Goal: Contribute content: Contribute content

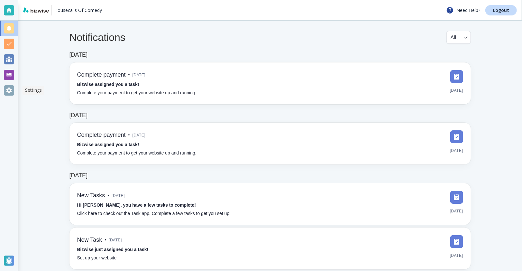
click at [7, 92] on div at bounding box center [9, 90] width 10 height 10
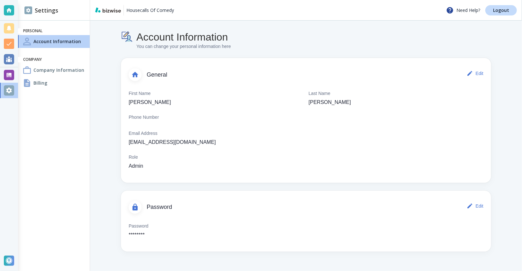
click at [50, 90] on ul "Personal Account Information Company Company Information Billing" at bounding box center [54, 59] width 72 height 66
click at [49, 86] on div "Billing" at bounding box center [54, 83] width 72 height 13
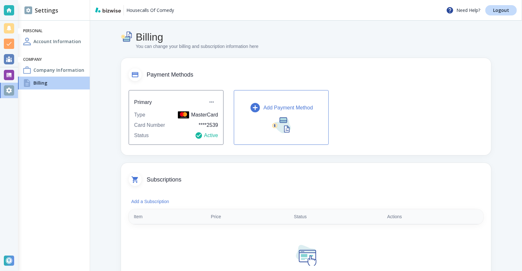
click at [65, 45] on div "Account Information" at bounding box center [54, 41] width 72 height 13
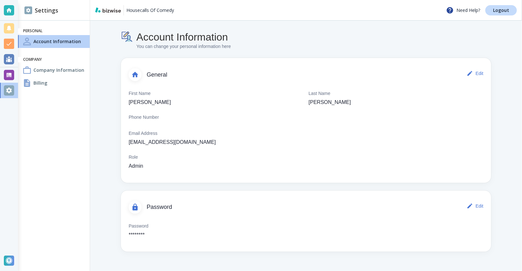
click at [59, 80] on div "Billing" at bounding box center [54, 83] width 72 height 13
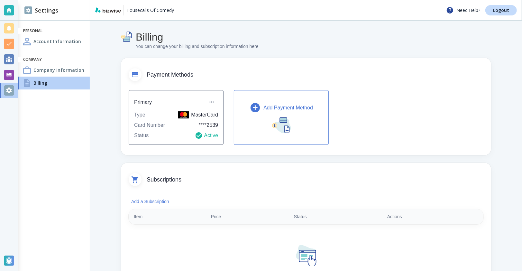
click at [274, 108] on p "Add Payment Method" at bounding box center [288, 108] width 50 height 8
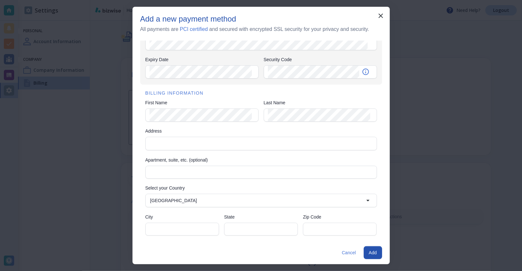
scroll to position [42, 0]
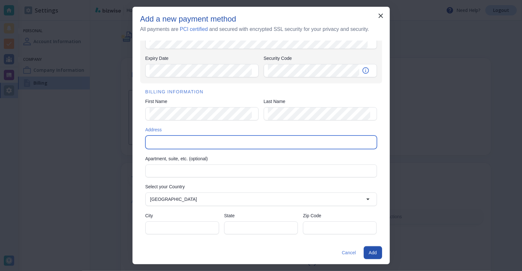
click at [201, 140] on input "Address" at bounding box center [261, 142] width 226 height 9
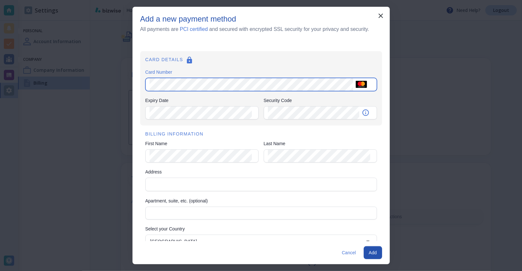
click at [149, 88] on div "Card Number" at bounding box center [261, 84] width 232 height 13
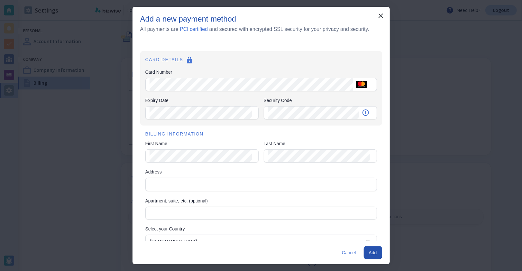
click at [141, 88] on div "CARD DETAILS Card Number Card Number Expiry Date Expiry Date Security Code Secu…" at bounding box center [261, 88] width 242 height 74
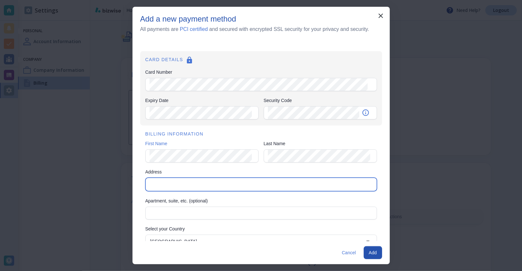
click at [270, 183] on input "Address" at bounding box center [261, 184] width 226 height 9
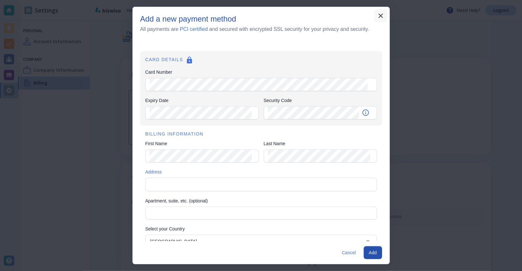
click at [379, 19] on icon "button" at bounding box center [381, 16] width 8 height 8
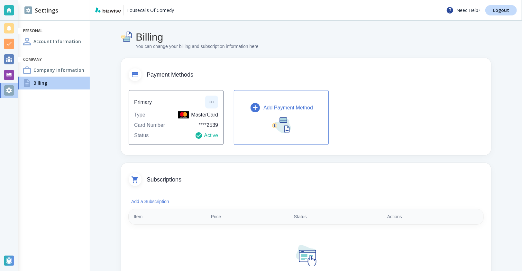
click at [212, 102] on icon "button" at bounding box center [211, 102] width 6 height 6
click at [217, 111] on li "Edit payment method" at bounding box center [235, 116] width 54 height 10
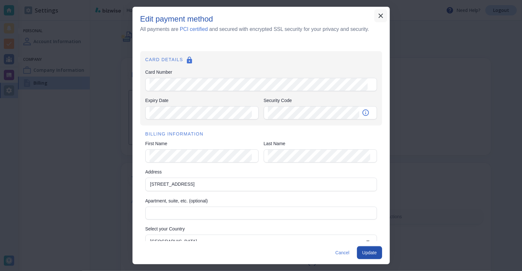
click at [378, 16] on icon "button" at bounding box center [381, 16] width 8 height 8
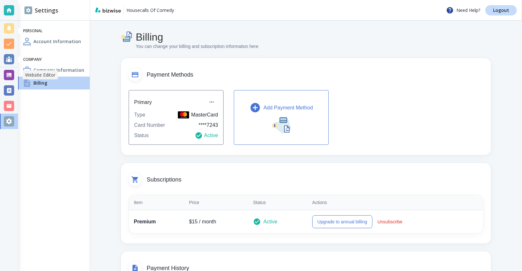
click at [10, 77] on div at bounding box center [9, 75] width 10 height 10
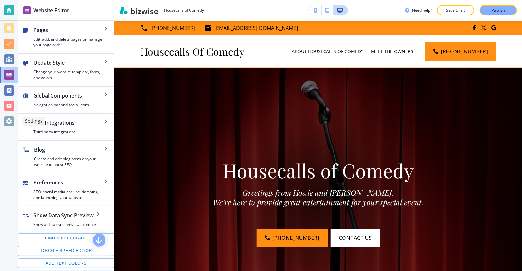
click at [9, 128] on div at bounding box center [9, 121] width 18 height 15
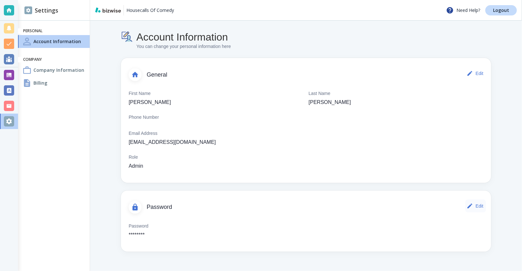
click at [482, 207] on button "Edit" at bounding box center [475, 205] width 21 height 13
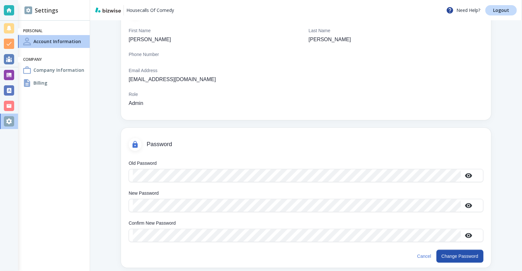
scroll to position [68, 0]
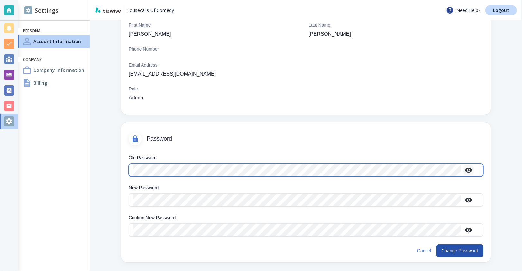
click at [467, 171] on icon "button" at bounding box center [469, 170] width 8 height 8
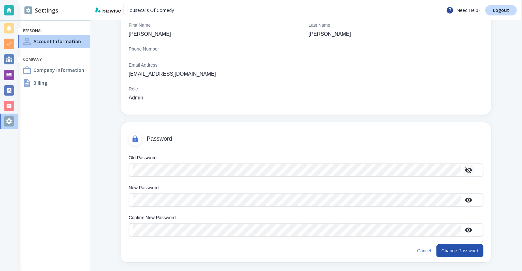
click at [497, 168] on div "Account Information You can change your personal information here General Edit …" at bounding box center [306, 112] width 432 height 320
click at [415, 251] on button "Cancel" at bounding box center [424, 250] width 19 height 13
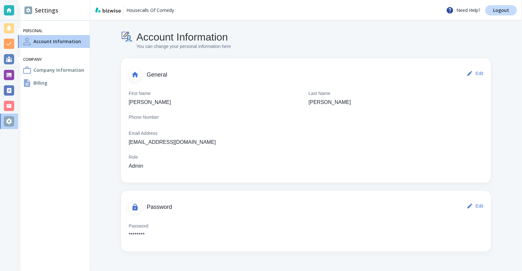
scroll to position [0, 0]
click at [496, 13] on link "Logout" at bounding box center [501, 10] width 32 height 10
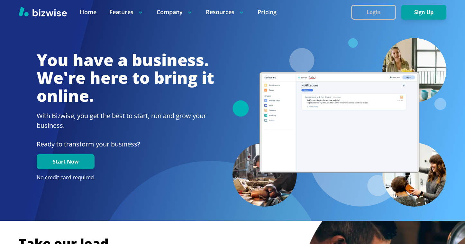
click at [378, 16] on button "Login" at bounding box center [373, 12] width 45 height 15
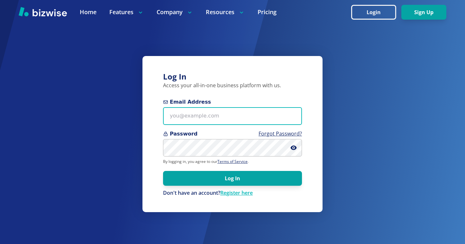
click at [267, 119] on input "Email Address" at bounding box center [232, 116] width 139 height 18
click at [205, 123] on input "Email Address" at bounding box center [232, 116] width 139 height 18
paste input "[EMAIL_ADDRESS][DOMAIN_NAME]"
type input "[EMAIL_ADDRESS][DOMAIN_NAME]"
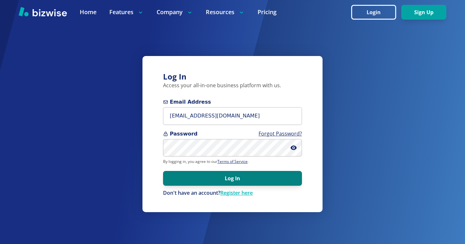
click at [227, 184] on button "Log In" at bounding box center [232, 178] width 139 height 15
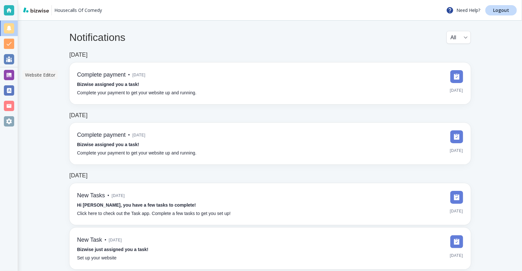
click at [6, 77] on div at bounding box center [9, 75] width 10 height 10
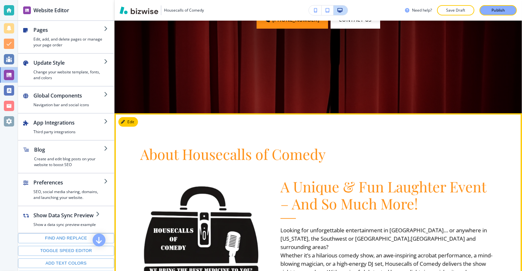
scroll to position [244, 0]
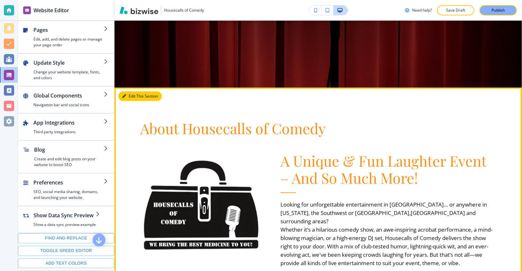
click at [129, 97] on button "Edit This Section" at bounding box center [139, 96] width 43 height 10
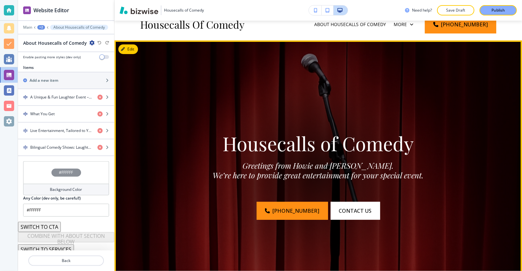
scroll to position [0, 0]
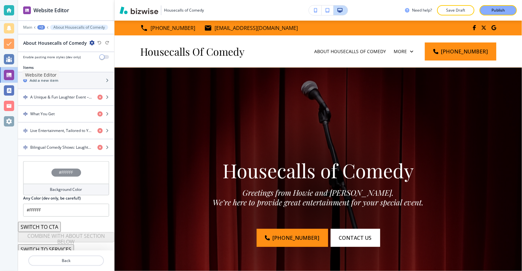
click at [8, 76] on div at bounding box center [9, 75] width 10 height 10
click at [84, 261] on p "Back" at bounding box center [66, 261] width 74 height 6
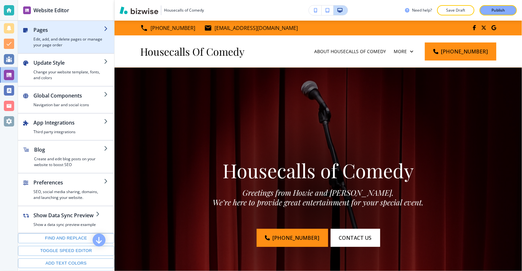
click at [56, 31] on h2 "Pages" at bounding box center [68, 30] width 70 height 8
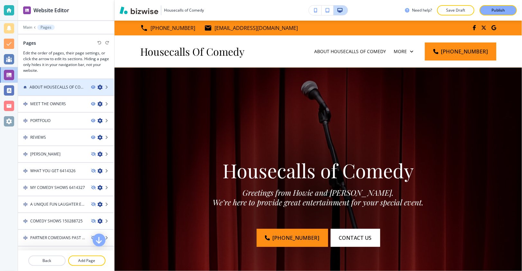
click at [59, 92] on div at bounding box center [66, 92] width 96 height 5
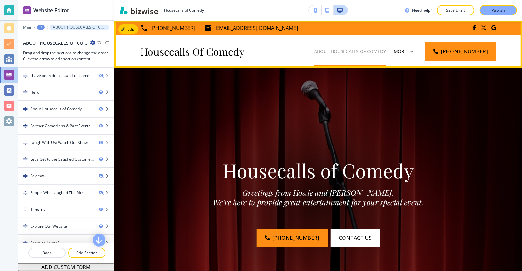
click at [314, 51] on p "ABOUT HOUSECALLS OF COMEDY" at bounding box center [350, 51] width 72 height 6
click at [314, 50] on p "ABOUT HOUSECALLS OF COMEDY" at bounding box center [350, 51] width 72 height 6
click at [310, 56] on div "ABOUT HOUSECALLS OF COMEDY" at bounding box center [349, 51] width 79 height 32
click at [314, 53] on p "ABOUT HOUSECALLS OF COMEDY" at bounding box center [350, 51] width 72 height 6
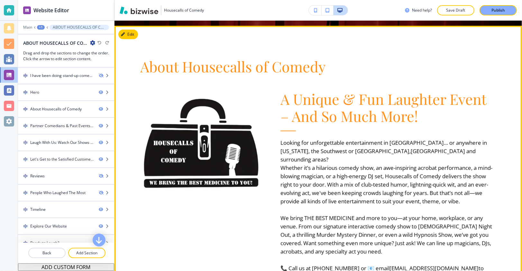
scroll to position [311, 0]
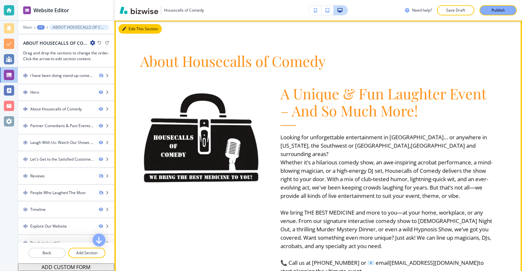
click at [133, 29] on button "Edit This Section" at bounding box center [139, 29] width 43 height 10
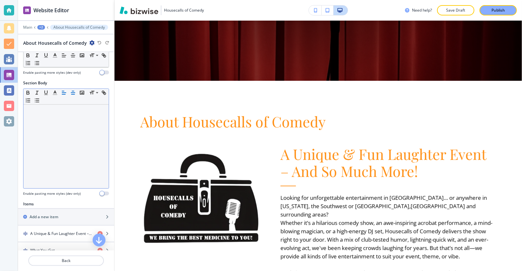
scroll to position [0, 0]
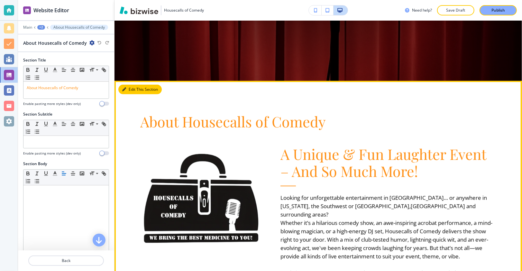
click at [128, 90] on button "Edit This Section" at bounding box center [139, 90] width 43 height 10
click at [298, 200] on p "Looking for unforgettable entertainment in [GEOGRAPHIC_DATA]… or anywhere in [U…" at bounding box center [388, 206] width 216 height 25
click at [317, 207] on p "Looking for unforgettable entertainment in [GEOGRAPHIC_DATA]… or anywhere in [U…" at bounding box center [388, 206] width 216 height 25
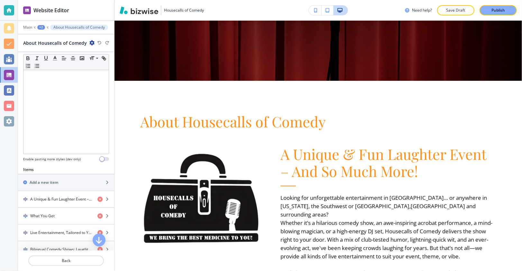
scroll to position [142, 0]
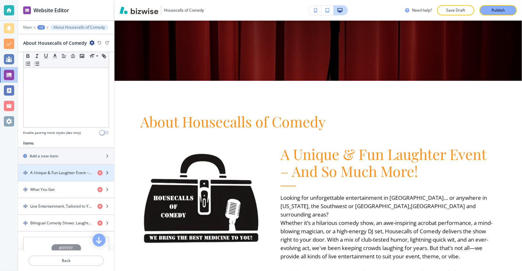
click at [69, 170] on h4 "A Unique & Fun Laughter Event – And So Much More!" at bounding box center [61, 173] width 62 height 6
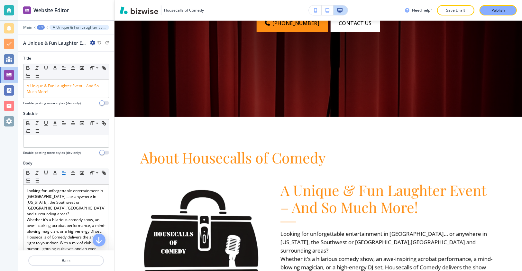
scroll to position [0, 0]
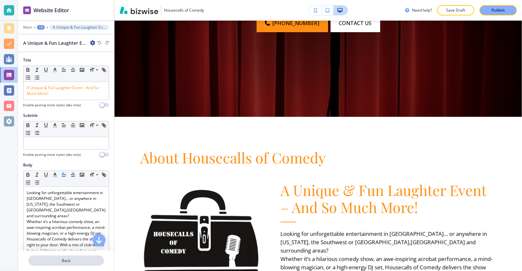
click at [67, 261] on p "Back" at bounding box center [66, 261] width 74 height 6
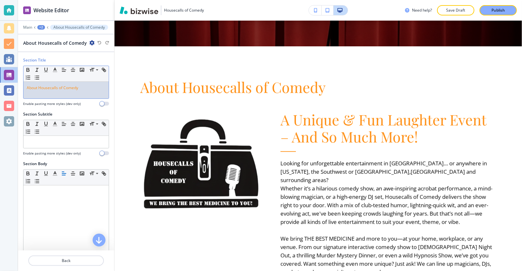
click at [80, 88] on p "About Housecalls of Comedy" at bounding box center [66, 88] width 79 height 6
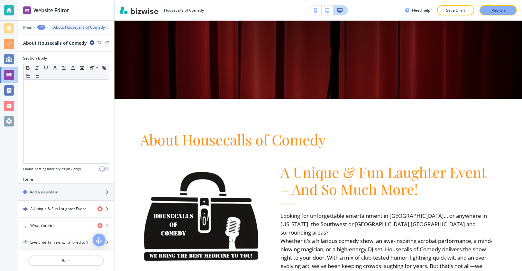
scroll to position [141, 0]
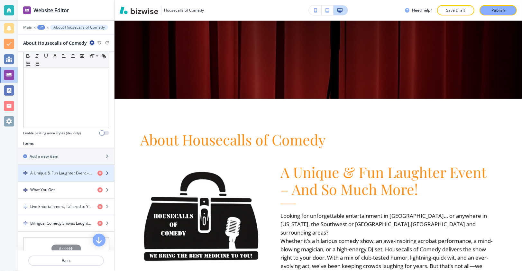
click at [64, 176] on div "button" at bounding box center [66, 178] width 96 height 5
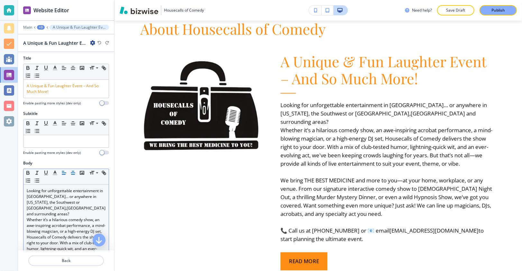
scroll to position [3, 0]
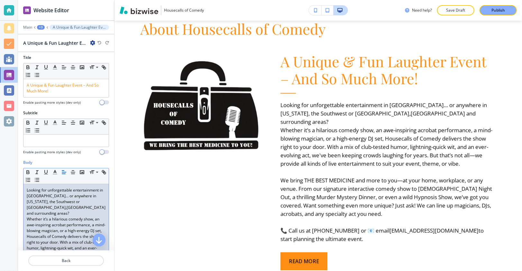
click at [77, 205] on p "Looking for unforgettable entertainment in [GEOGRAPHIC_DATA]… or anywhere in [U…" at bounding box center [66, 201] width 79 height 29
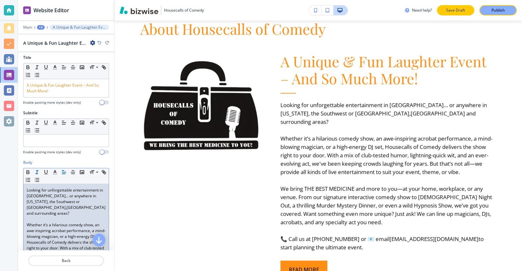
click at [459, 11] on p "Save Draft" at bounding box center [455, 10] width 21 height 6
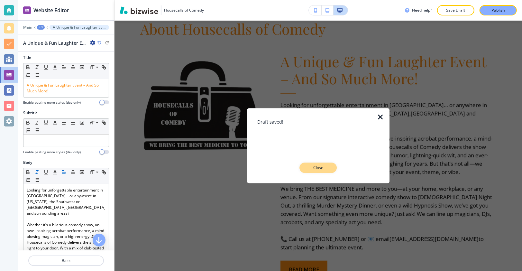
click at [318, 165] on button "Close" at bounding box center [318, 168] width 37 height 10
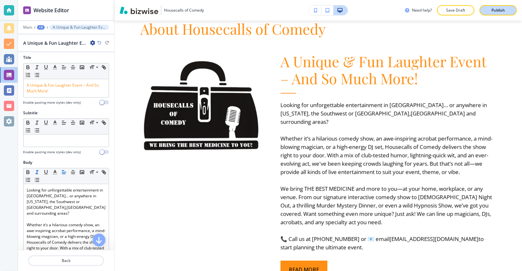
click at [498, 12] on p "Publish" at bounding box center [498, 10] width 14 height 6
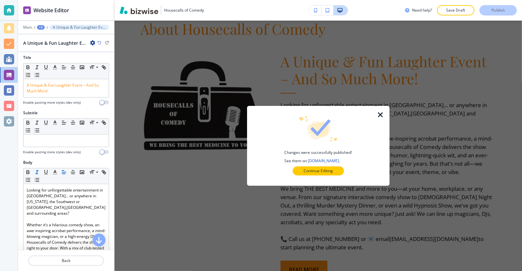
click at [380, 114] on icon "button" at bounding box center [381, 115] width 8 height 8
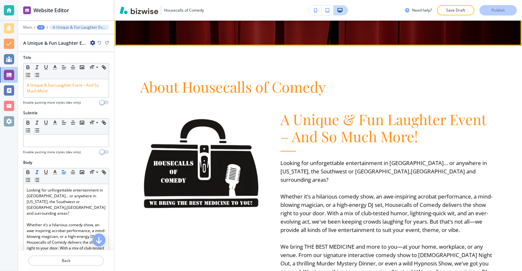
scroll to position [205, 0]
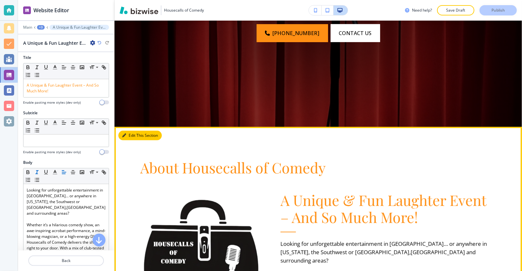
click at [124, 138] on button "Edit This Section" at bounding box center [139, 136] width 43 height 10
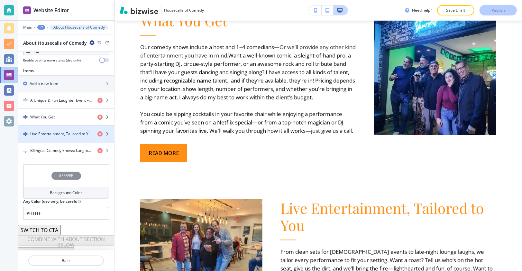
scroll to position [217, 0]
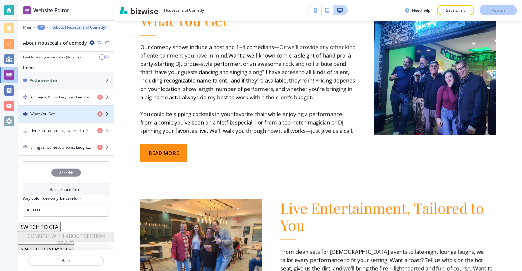
click at [68, 117] on div "button" at bounding box center [66, 119] width 96 height 5
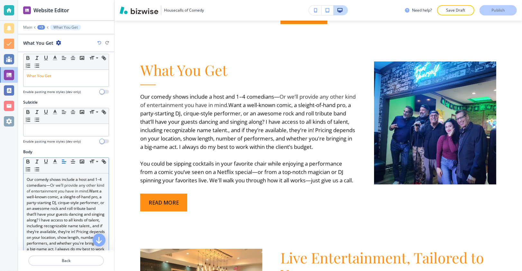
scroll to position [12, 0]
drag, startPoint x: 76, startPoint y: 217, endPoint x: 78, endPoint y: 213, distance: 4.5
click at [76, 217] on p "Our comedy shows include a host and 1–4 comedians— Or we’ll provide any other k…" at bounding box center [66, 216] width 79 height 81
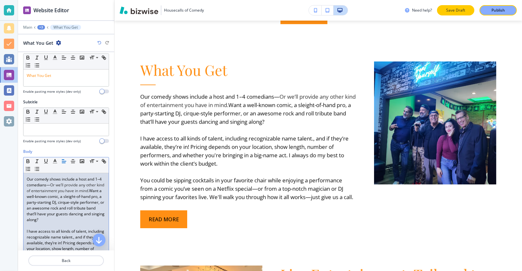
click at [459, 10] on p "Save Draft" at bounding box center [455, 10] width 21 height 6
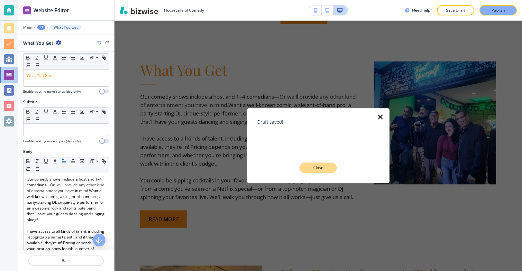
click at [327, 170] on p "Close" at bounding box center [318, 168] width 21 height 6
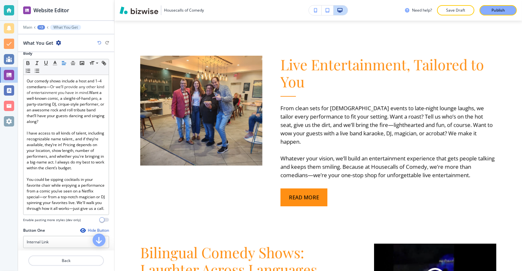
scroll to position [291, 0]
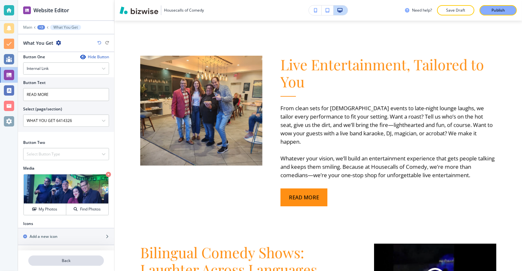
click at [75, 265] on button "Back" at bounding box center [66, 260] width 76 height 10
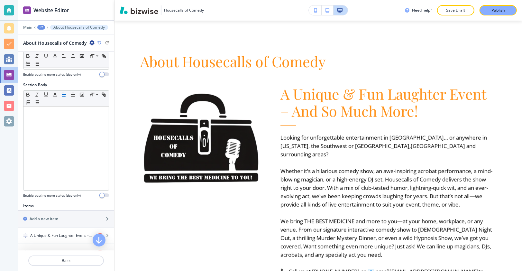
scroll to position [217, 0]
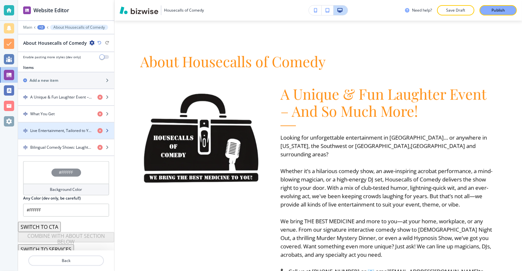
click at [63, 129] on h4 "Live Entertainment, Tailored to You" at bounding box center [61, 131] width 62 height 6
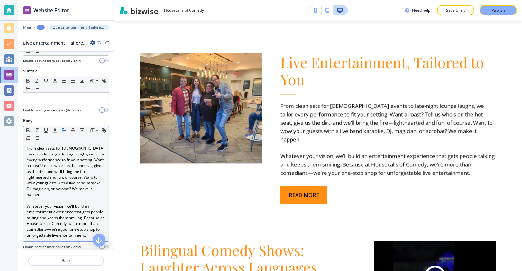
scroll to position [45, 0]
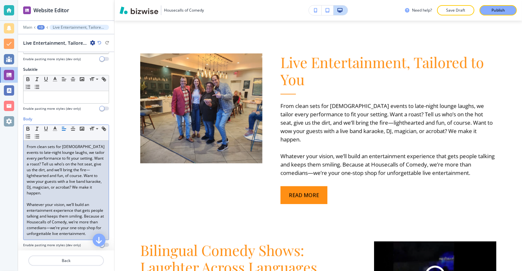
click at [84, 173] on p "From clean sets for [DEMOGRAPHIC_DATA] events to late-night lounge laughs, we t…" at bounding box center [66, 170] width 79 height 52
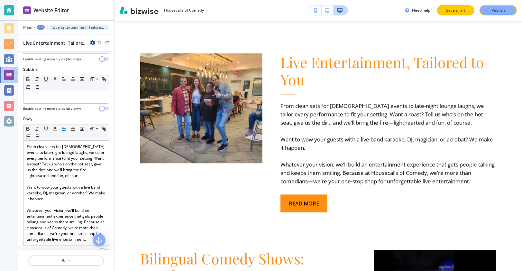
click at [467, 12] on button "Save Draft" at bounding box center [455, 10] width 37 height 10
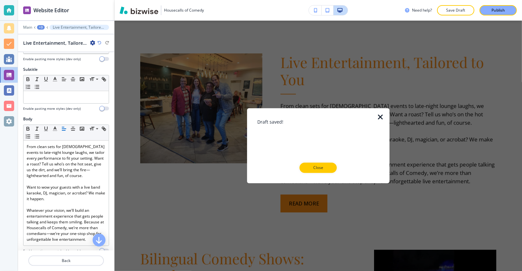
click at [382, 113] on icon "button" at bounding box center [381, 117] width 8 height 8
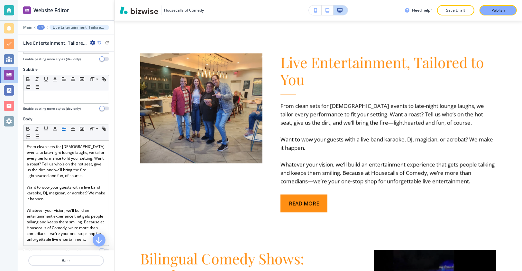
click at [498, 14] on button "Publish" at bounding box center [498, 10] width 37 height 10
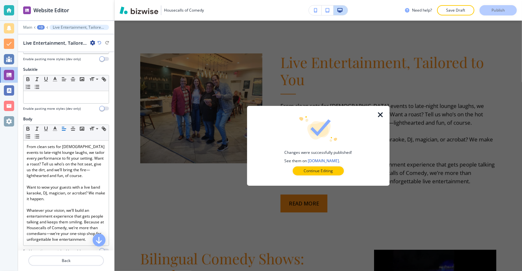
click at [379, 114] on icon "button" at bounding box center [381, 115] width 8 height 8
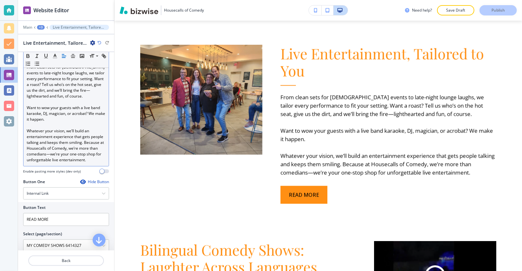
scroll to position [124, 0]
click at [27, 118] on p "Want to wow your guests with a live band karaoke, DJ, magician, or acrobat? We …" at bounding box center [66, 113] width 79 height 17
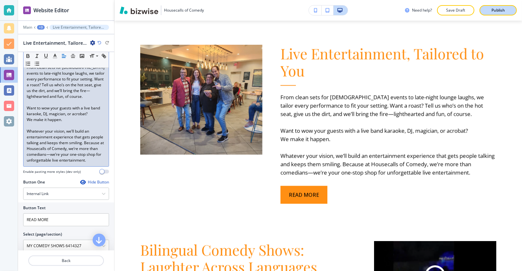
click at [501, 9] on p "Publish" at bounding box center [498, 10] width 14 height 6
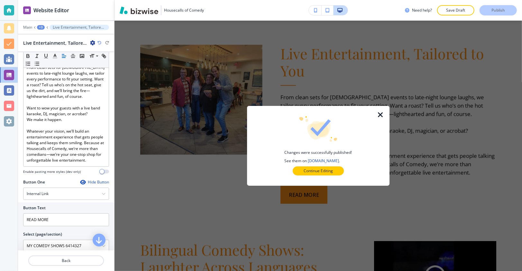
click at [377, 114] on icon "button" at bounding box center [381, 115] width 8 height 8
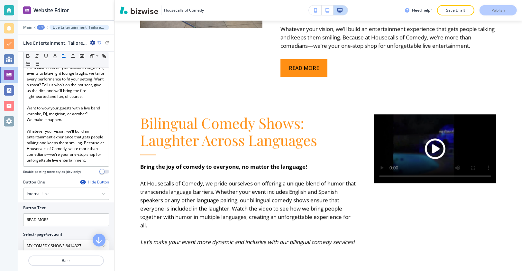
scroll to position [926, 0]
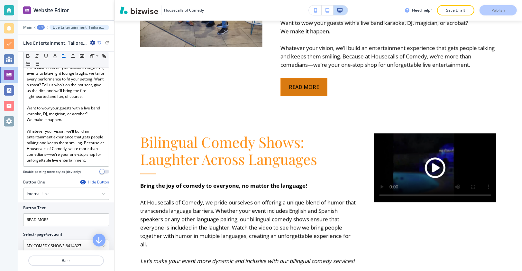
click at [302, 87] on button "READ MORE" at bounding box center [303, 87] width 47 height 18
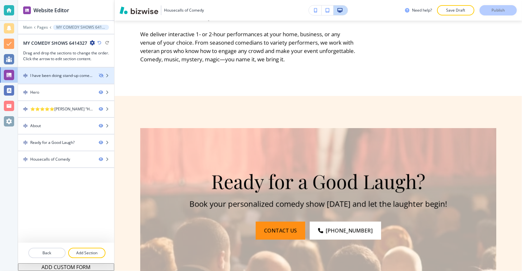
scroll to position [520, 0]
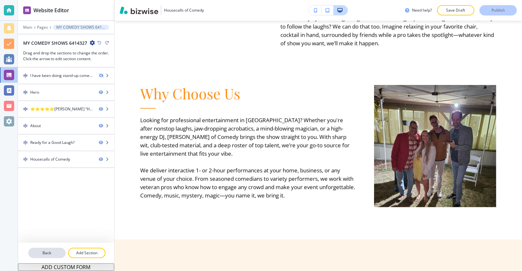
click at [54, 253] on p "Back" at bounding box center [47, 253] width 36 height 6
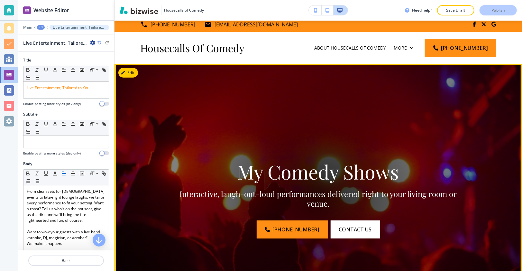
scroll to position [0, 0]
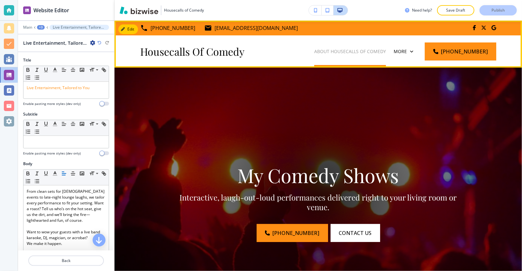
click at [314, 50] on p "ABOUT HOUSECALLS OF COMEDY" at bounding box center [350, 51] width 72 height 6
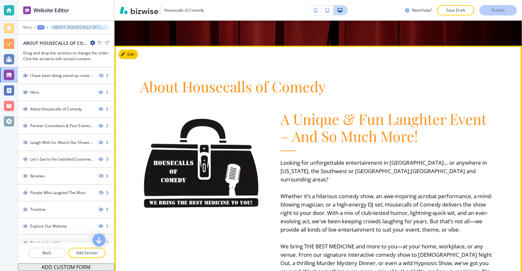
scroll to position [223, 0]
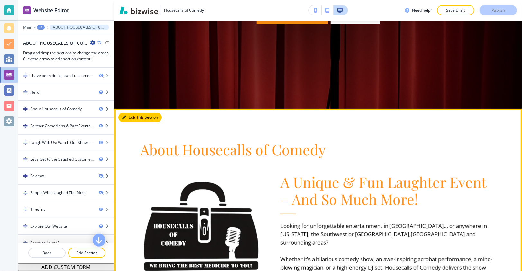
click at [128, 117] on button "Edit This Section" at bounding box center [139, 118] width 43 height 10
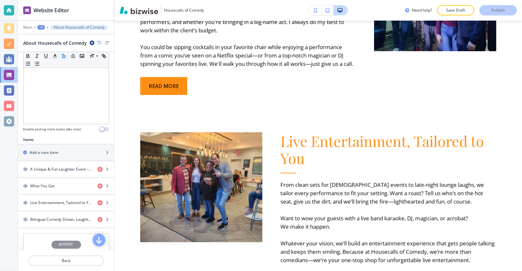
scroll to position [217, 0]
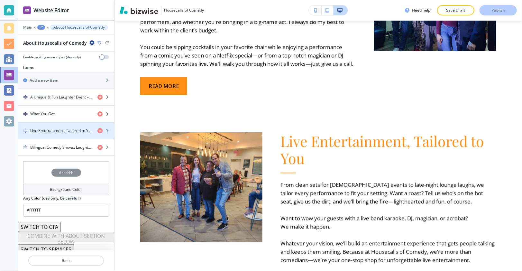
click at [68, 133] on div "button" at bounding box center [66, 135] width 96 height 5
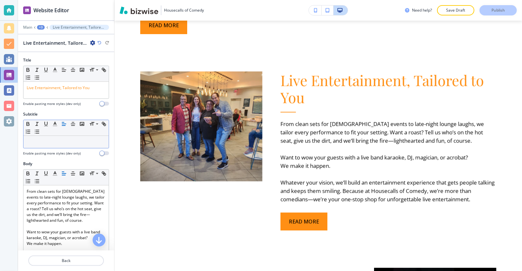
scroll to position [810, 0]
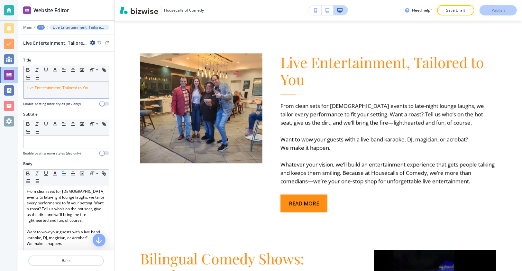
click at [61, 89] on p "Live Entertainment, Tailored to You" at bounding box center [66, 88] width 79 height 6
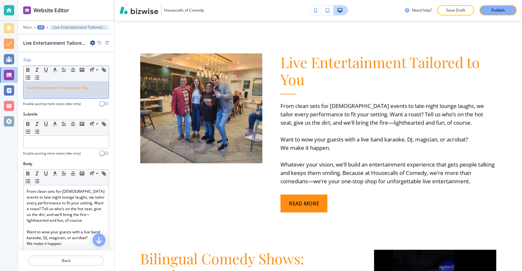
click at [64, 87] on span "Live Entertainment Tailored to You" at bounding box center [58, 87] width 62 height 5
click at [61, 86] on span "Live Entertainment tailored to You" at bounding box center [57, 87] width 61 height 5
click at [36, 91] on p "Live Entertainment that is ... Tailored to You" at bounding box center [66, 88] width 79 height 6
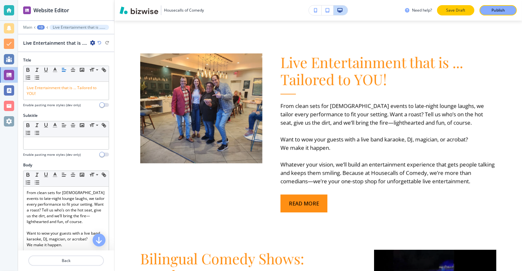
click at [464, 9] on p "Save Draft" at bounding box center [455, 10] width 21 height 6
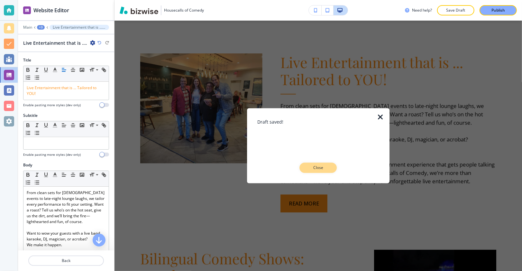
click at [323, 170] on p "Close" at bounding box center [318, 168] width 21 height 6
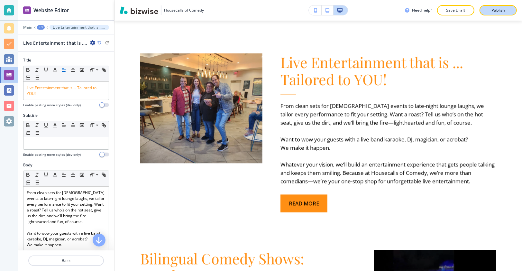
click at [500, 13] on p "Publish" at bounding box center [498, 10] width 14 height 6
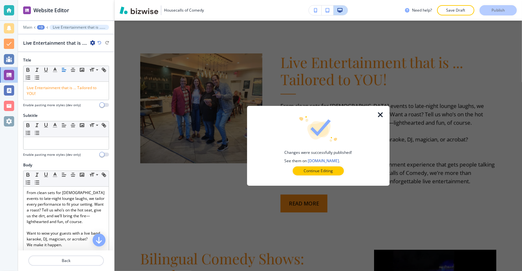
click at [381, 114] on icon "button" at bounding box center [381, 115] width 8 height 8
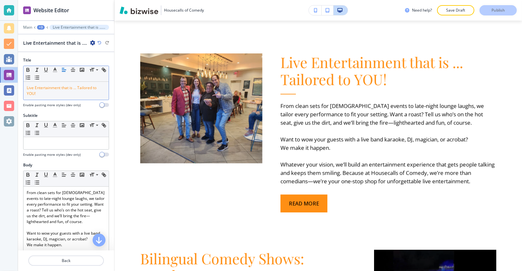
click at [73, 87] on span "Live Entertainment that is ... Tailored to YOU!" at bounding box center [62, 90] width 71 height 11
click at [504, 12] on p "Publish" at bounding box center [498, 10] width 14 height 6
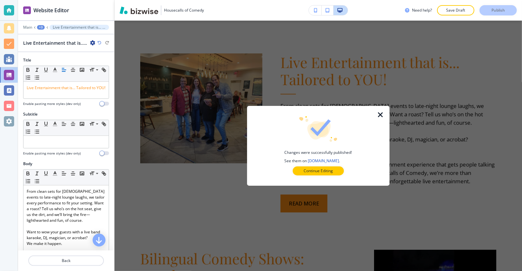
click at [383, 115] on icon "button" at bounding box center [381, 115] width 8 height 8
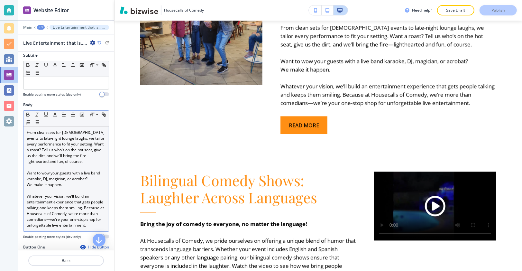
scroll to position [98, 0]
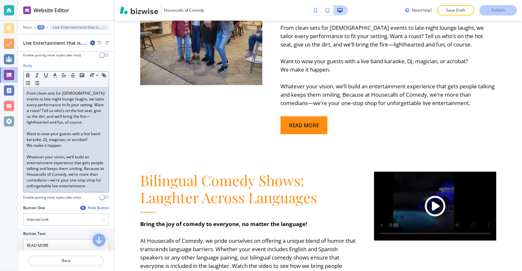
click at [84, 132] on p "Want to wow your guests with a live band karaoke, DJ, magician, or acrobat?" at bounding box center [66, 137] width 79 height 12
click at [36, 138] on p "Want to wow your guests with a live band karaoke, DJ, magician, or acrobat?" at bounding box center [66, 137] width 79 height 12
click at [85, 132] on p "Want to wow your guests with a live band karaoke, DJ, magician, or acrobat?" at bounding box center [66, 137] width 79 height 12
click at [43, 137] on p "Want to wow your guests with live band karaoke, DJ, magician, or acrobat?" at bounding box center [66, 137] width 79 height 12
click at [500, 11] on p "Publish" at bounding box center [498, 10] width 14 height 6
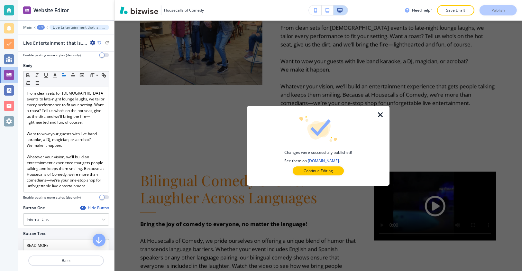
click at [383, 113] on icon "button" at bounding box center [381, 115] width 8 height 8
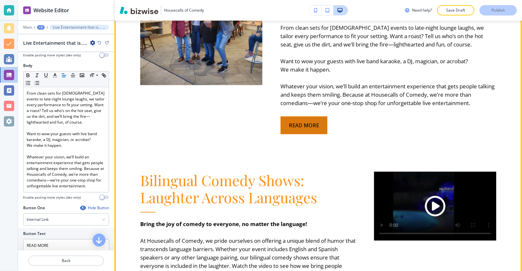
click at [303, 120] on button "READ MORE" at bounding box center [303, 125] width 47 height 18
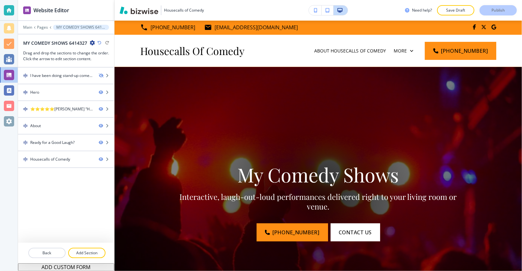
scroll to position [0, 0]
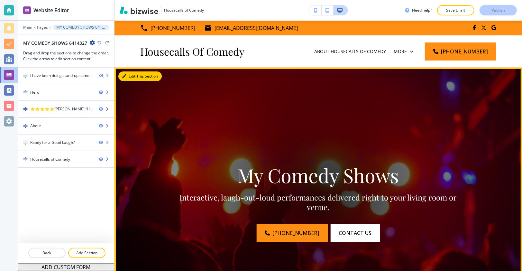
click at [129, 73] on button "Edit This Section" at bounding box center [139, 76] width 43 height 10
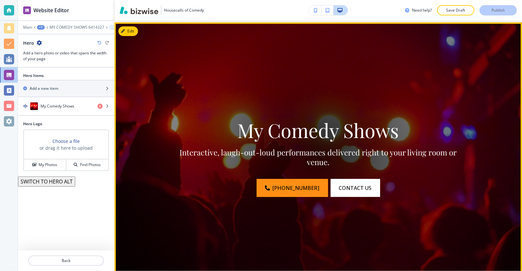
scroll to position [47, 0]
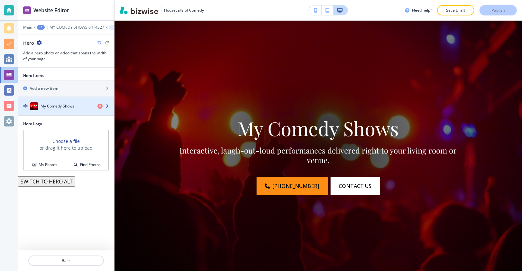
click at [58, 107] on h4 "My Comedy Shows" at bounding box center [58, 106] width 34 height 6
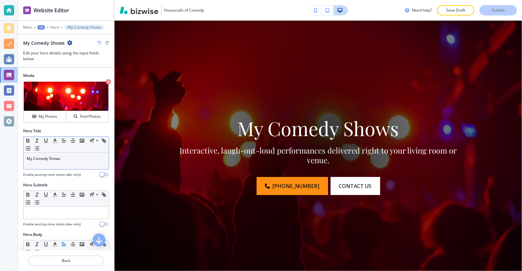
click at [32, 157] on p "My Comedy Shows" at bounding box center [66, 159] width 79 height 6
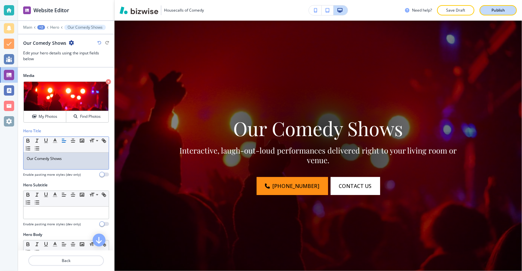
click at [496, 6] on button "Publish" at bounding box center [498, 10] width 37 height 10
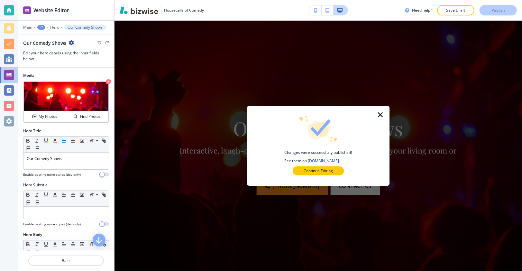
click at [381, 115] on icon "button" at bounding box center [381, 115] width 8 height 8
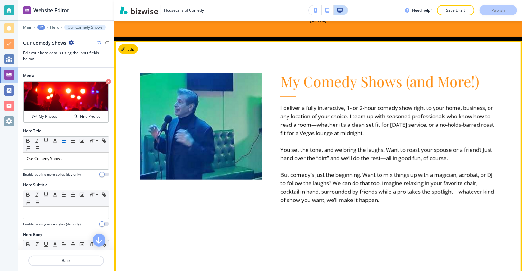
scroll to position [367, 0]
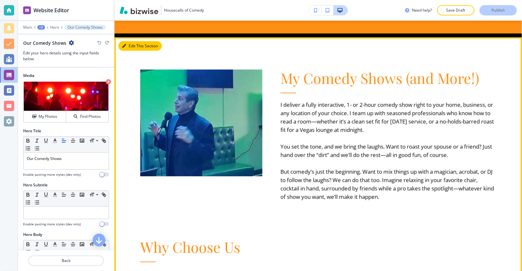
click at [125, 47] on icon "button" at bounding box center [124, 46] width 4 height 4
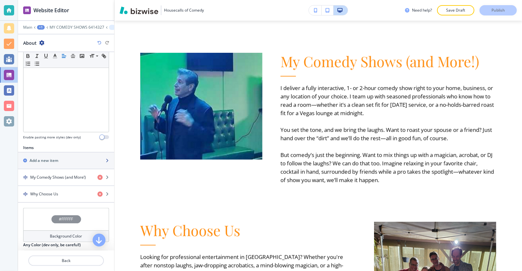
scroll to position [184, 0]
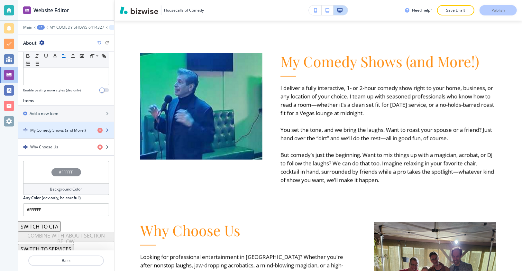
click at [56, 133] on div "button" at bounding box center [66, 135] width 96 height 5
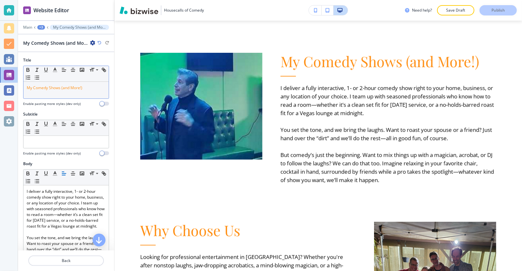
drag, startPoint x: 32, startPoint y: 86, endPoint x: 44, endPoint y: 81, distance: 13.1
click at [32, 86] on span "My Comedy Shows (and More!)" at bounding box center [55, 87] width 56 height 5
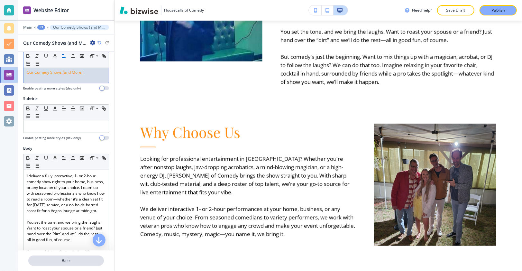
scroll to position [16, 0]
click at [57, 261] on p "Back" at bounding box center [66, 261] width 74 height 6
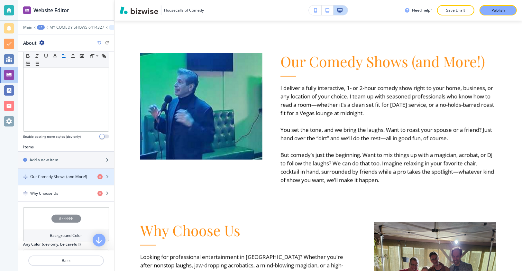
scroll to position [184, 0]
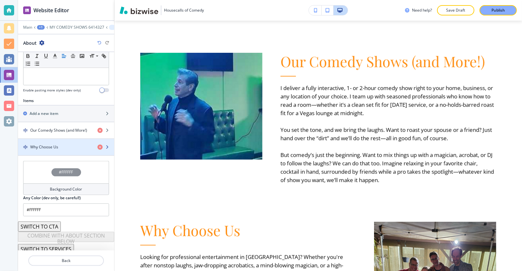
click at [61, 150] on div "button" at bounding box center [66, 152] width 96 height 5
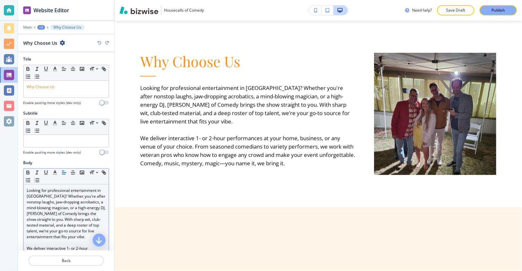
scroll to position [1, 0]
click at [85, 217] on p "Looking for professional entertainment in [GEOGRAPHIC_DATA]? Whether you're aft…" at bounding box center [66, 213] width 79 height 52
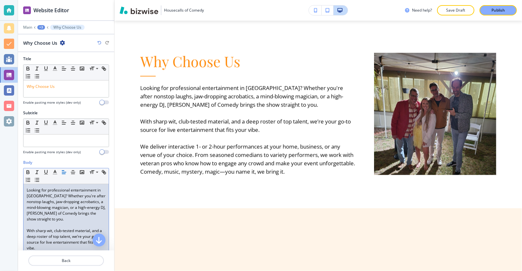
click at [492, 10] on p "Publish" at bounding box center [498, 10] width 14 height 6
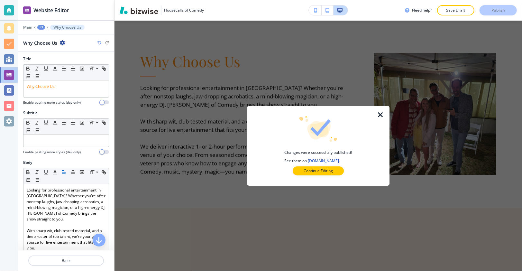
click at [377, 114] on icon "button" at bounding box center [381, 115] width 8 height 8
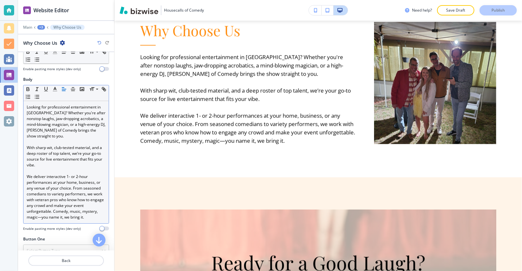
scroll to position [84, 0]
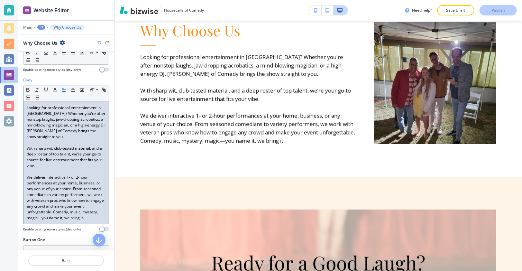
drag, startPoint x: 85, startPoint y: 209, endPoint x: 103, endPoint y: 194, distance: 23.3
click at [85, 209] on p "We deliver interactive 1- or 2-hour performances at your home, business, or any…" at bounding box center [66, 197] width 79 height 46
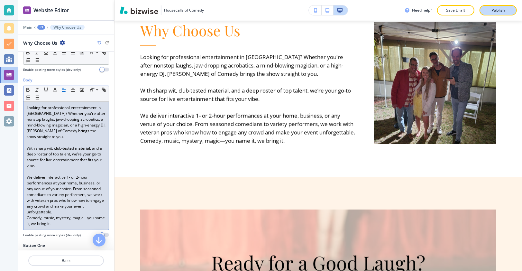
click at [493, 9] on p "Publish" at bounding box center [498, 10] width 14 height 6
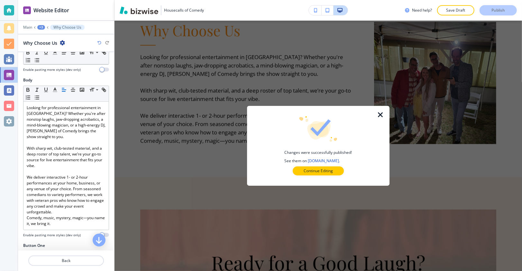
click at [382, 115] on icon "button" at bounding box center [381, 115] width 8 height 8
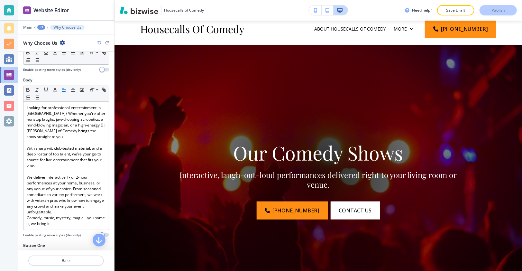
scroll to position [0, 0]
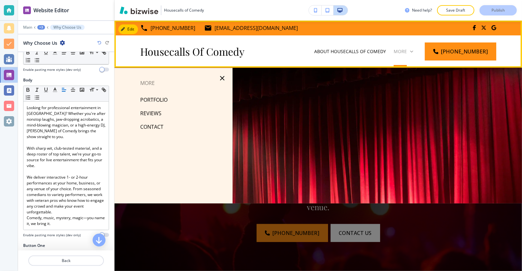
click at [405, 49] on p "More" at bounding box center [400, 51] width 13 height 6
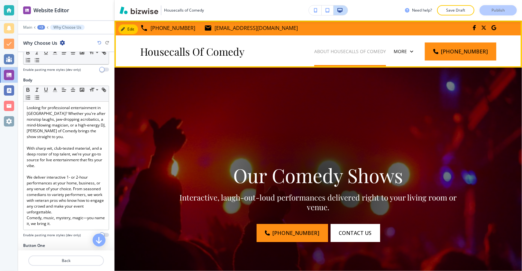
click at [314, 54] on p "ABOUT HOUSECALLS OF COMEDY" at bounding box center [350, 51] width 72 height 6
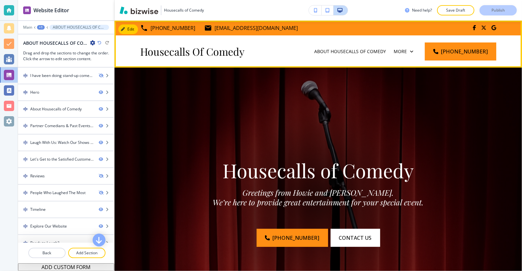
click at [327, 80] on p "MEET THE OWNERS" at bounding box center [306, 83] width 42 height 6
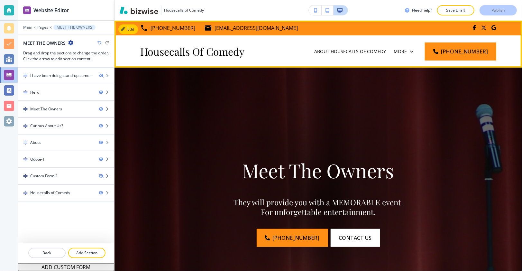
click at [215, 52] on h4 "Housecalls Of Comedy" at bounding box center [192, 51] width 104 height 12
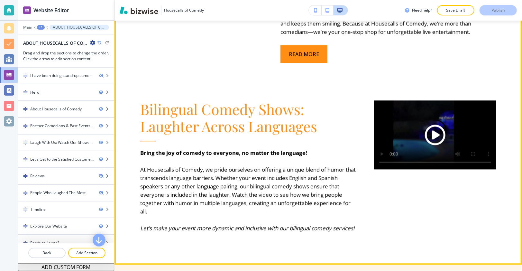
scroll to position [998, 0]
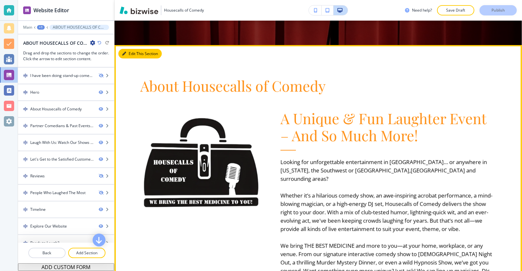
click at [124, 52] on icon "button" at bounding box center [124, 54] width 4 height 4
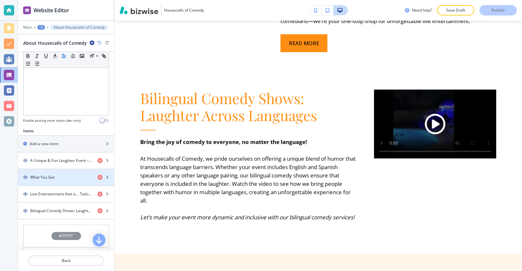
scroll to position [217, 0]
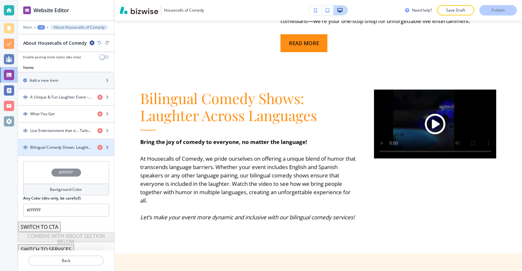
click at [49, 139] on div "button" at bounding box center [66, 141] width 96 height 5
click at [71, 144] on h4 "Bilingual Comedy Shows: Laughter Across Languages" at bounding box center [61, 147] width 62 height 6
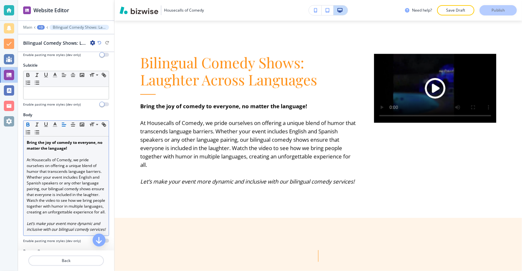
scroll to position [55, 0]
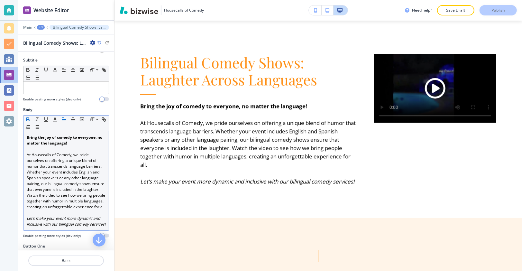
click at [72, 194] on p "At Housecalls of Comedy, we pride ourselves on offering a unique blend of humor…" at bounding box center [66, 181] width 79 height 58
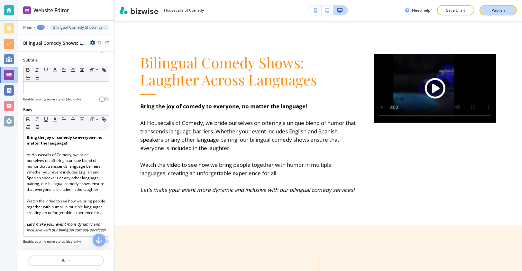
click at [505, 14] on button "Publish" at bounding box center [498, 10] width 37 height 10
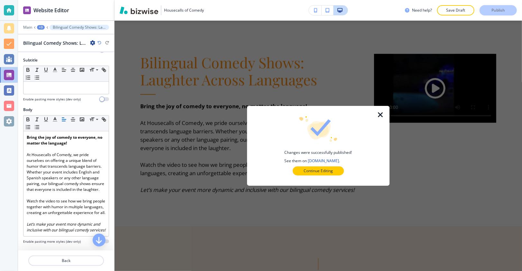
click at [380, 116] on icon "button" at bounding box center [381, 115] width 8 height 8
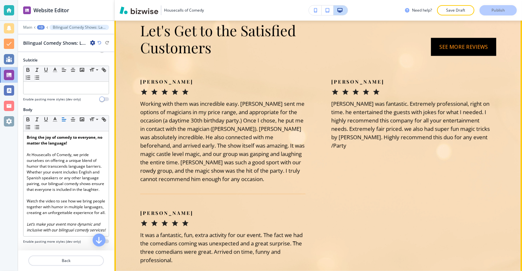
scroll to position [2157, 0]
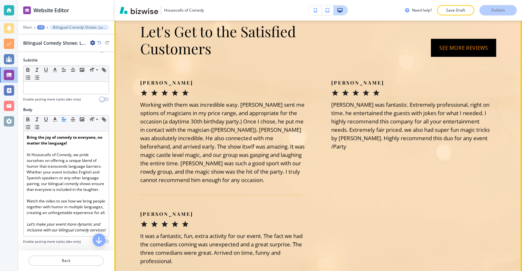
click at [448, 57] on button "See more reviews" at bounding box center [463, 48] width 65 height 18
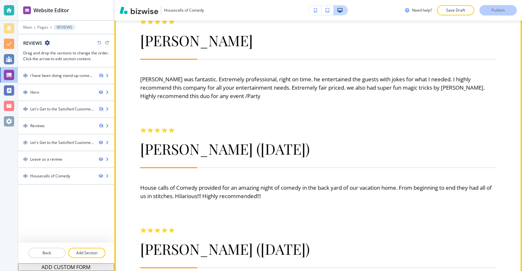
scroll to position [647, 0]
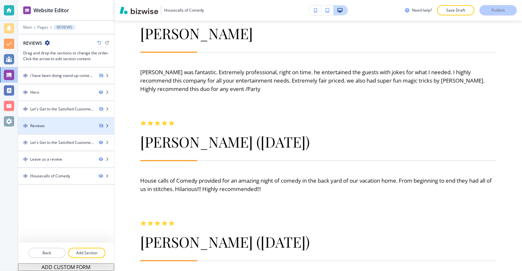
click at [59, 123] on div "Reviews" at bounding box center [56, 126] width 76 height 6
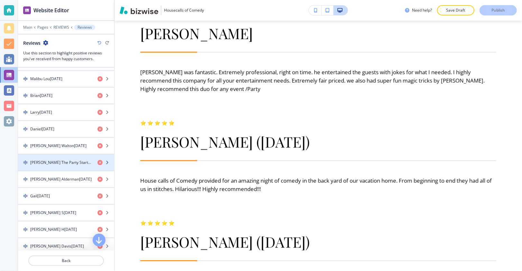
scroll to position [475, 0]
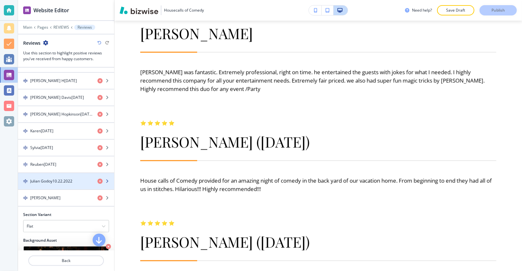
click at [73, 184] on div "button" at bounding box center [66, 186] width 96 height 5
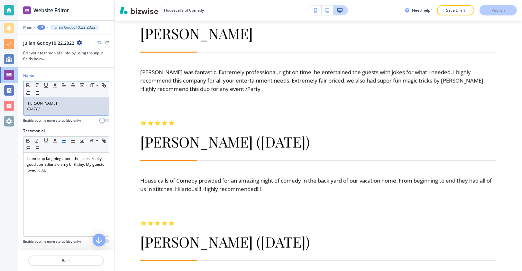
drag, startPoint x: 42, startPoint y: 110, endPoint x: 24, endPoint y: 109, distance: 17.7
click at [24, 109] on div "[PERSON_NAME] [DATE]" at bounding box center [65, 106] width 85 height 18
click at [79, 264] on button "Back" at bounding box center [66, 260] width 76 height 10
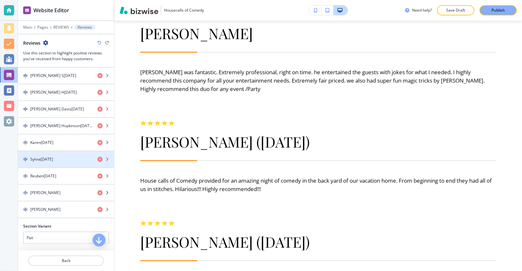
scroll to position [471, 0]
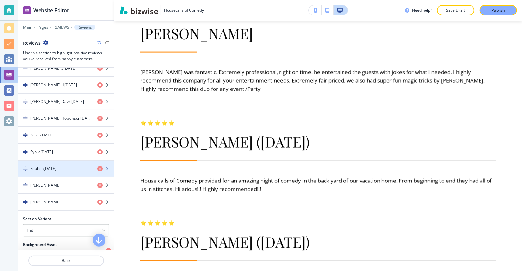
click at [61, 171] on div "button" at bounding box center [66, 173] width 96 height 5
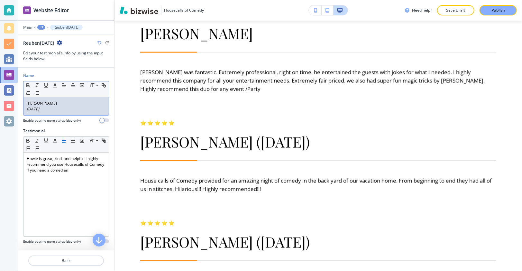
drag, startPoint x: 62, startPoint y: 110, endPoint x: 23, endPoint y: 109, distance: 38.3
click at [23, 109] on div "[PERSON_NAME] [DATE]" at bounding box center [65, 106] width 85 height 18
click at [81, 262] on p "Back" at bounding box center [66, 261] width 74 height 6
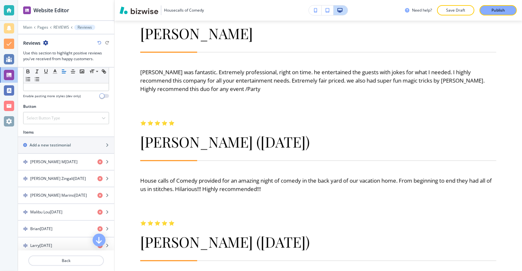
scroll to position [295, 0]
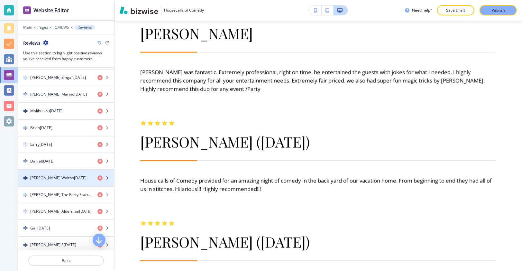
click at [70, 181] on div "button" at bounding box center [66, 183] width 96 height 5
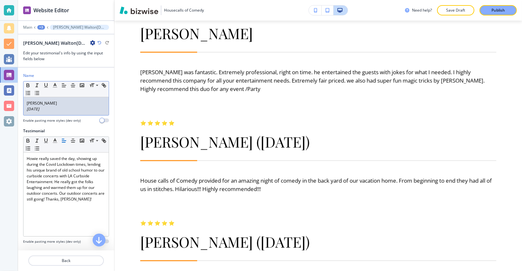
drag, startPoint x: 68, startPoint y: 111, endPoint x: 21, endPoint y: 108, distance: 47.4
click at [21, 108] on div "Name Small Normal Large Huge [PERSON_NAME] [DATE] Enable pasting more styles (d…" at bounding box center [66, 100] width 96 height 55
click at [69, 261] on p "Back" at bounding box center [66, 261] width 74 height 6
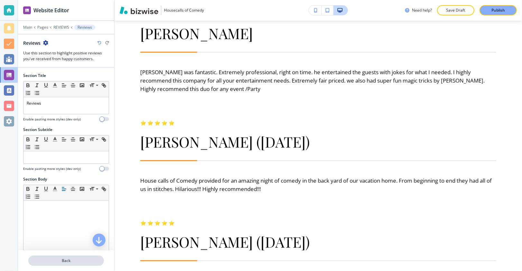
click at [77, 260] on p "Back" at bounding box center [66, 261] width 74 height 6
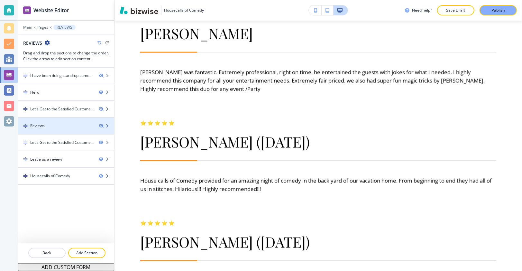
click at [72, 129] on div at bounding box center [66, 131] width 96 height 5
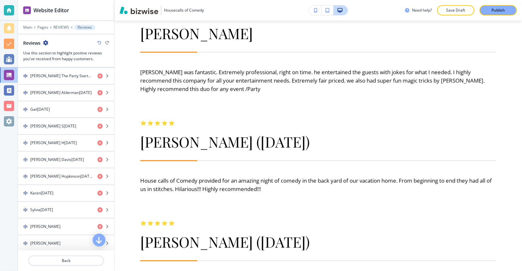
scroll to position [452, 0]
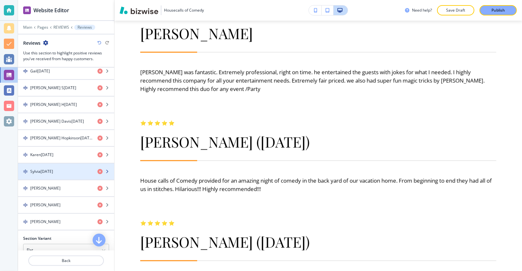
click at [73, 169] on div "Sylvia[DATE]" at bounding box center [55, 172] width 74 height 6
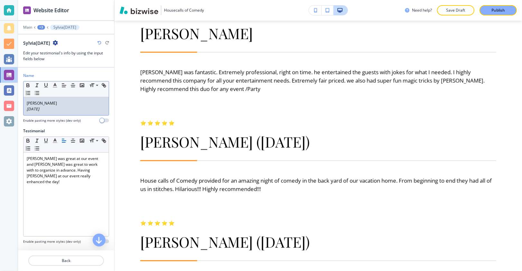
drag, startPoint x: 70, startPoint y: 110, endPoint x: 26, endPoint y: 110, distance: 43.4
click at [27, 110] on p "[DATE]" at bounding box center [66, 109] width 79 height 6
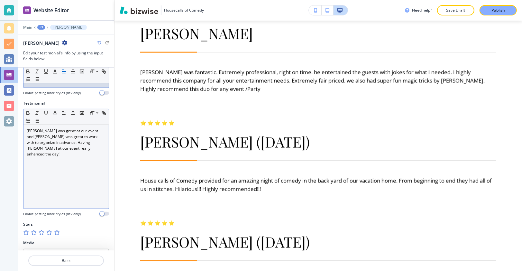
scroll to position [0, 0]
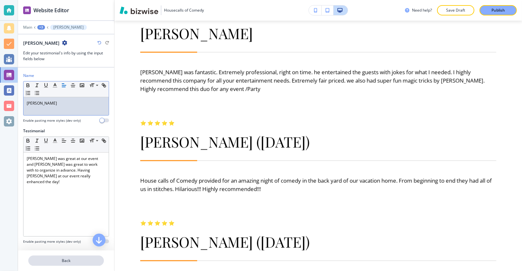
click at [78, 259] on p "Back" at bounding box center [66, 261] width 74 height 6
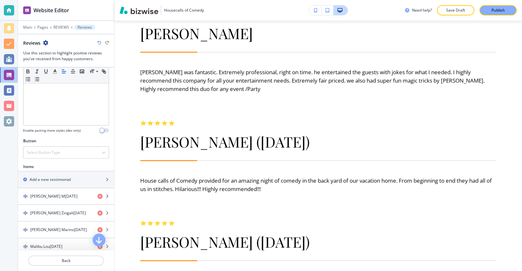
scroll to position [192, 0]
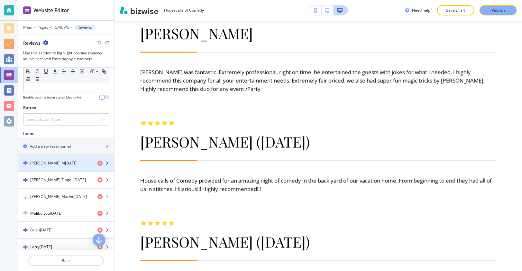
click at [65, 160] on h4 "[PERSON_NAME] M[DATE]" at bounding box center [53, 163] width 47 height 6
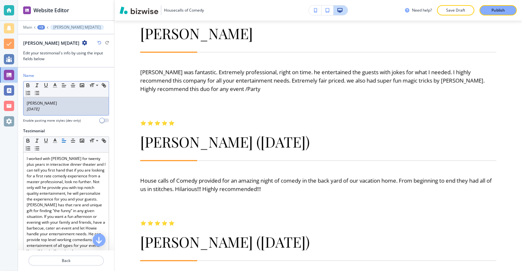
drag, startPoint x: 45, startPoint y: 106, endPoint x: 27, endPoint y: 106, distance: 17.7
click at [27, 106] on p "[DATE]" at bounding box center [66, 109] width 79 height 6
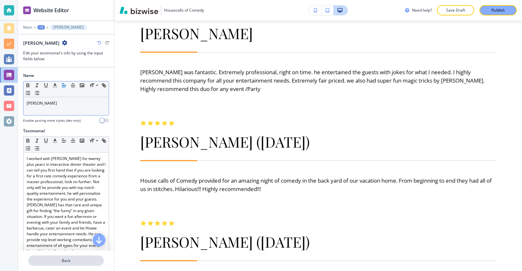
click at [62, 256] on button "Back" at bounding box center [66, 260] width 76 height 10
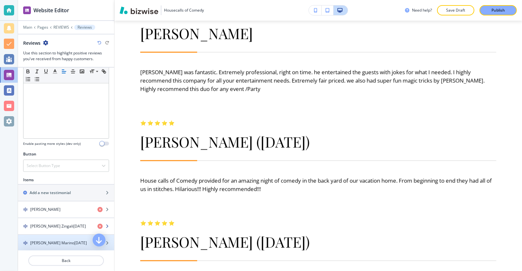
scroll to position [207, 0]
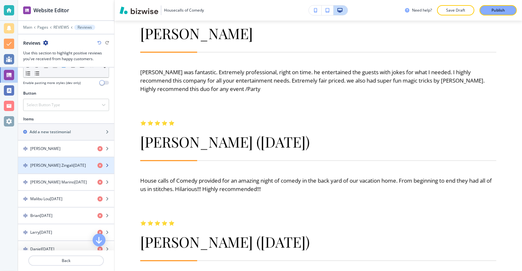
click at [64, 168] on div "button" at bounding box center [66, 170] width 96 height 5
click at [60, 162] on h4 "[PERSON_NAME] Zingali[DATE]" at bounding box center [58, 165] width 56 height 6
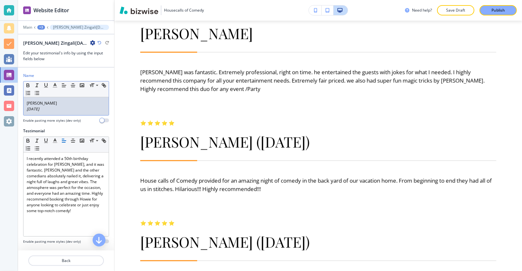
drag, startPoint x: 52, startPoint y: 108, endPoint x: 24, endPoint y: 108, distance: 28.6
click at [24, 108] on div "[PERSON_NAME] [DATE]" at bounding box center [65, 106] width 85 height 18
click at [68, 261] on p "Back" at bounding box center [66, 261] width 74 height 6
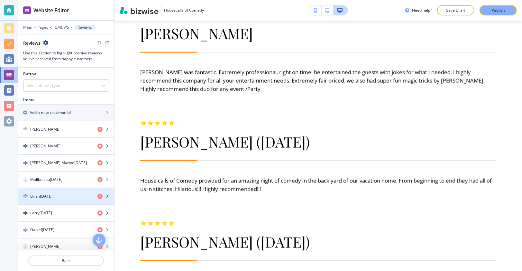
scroll to position [228, 0]
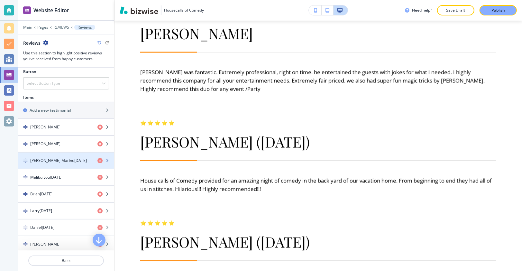
click at [68, 163] on div "button" at bounding box center [66, 165] width 96 height 5
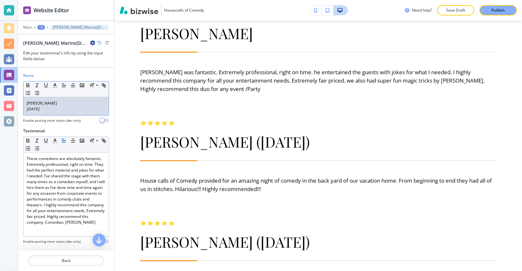
drag, startPoint x: 50, startPoint y: 109, endPoint x: 24, endPoint y: 105, distance: 26.1
click at [24, 105] on div "[PERSON_NAME] [DATE]" at bounding box center [65, 106] width 85 height 18
click at [69, 259] on p "Back" at bounding box center [66, 261] width 74 height 6
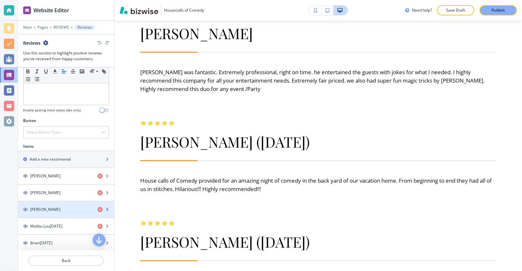
scroll to position [184, 0]
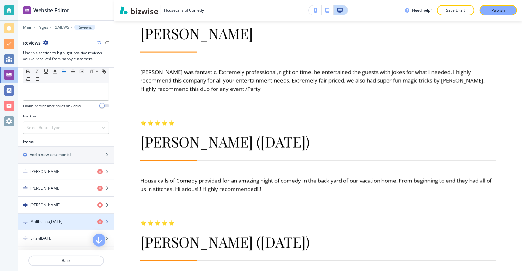
click at [70, 214] on div "button" at bounding box center [66, 216] width 96 height 5
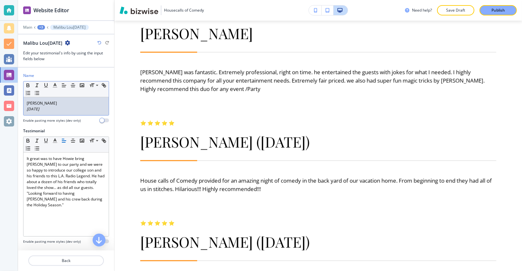
drag, startPoint x: 56, startPoint y: 111, endPoint x: 24, endPoint y: 108, distance: 32.4
click at [24, 108] on div "Malibu [PERSON_NAME] [DATE]" at bounding box center [65, 106] width 85 height 18
click at [65, 257] on button "Back" at bounding box center [66, 260] width 76 height 10
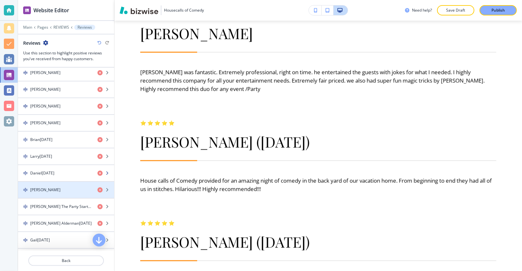
scroll to position [277, 0]
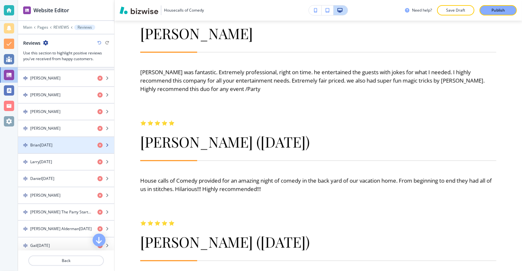
click at [65, 148] on div "button" at bounding box center [66, 150] width 96 height 5
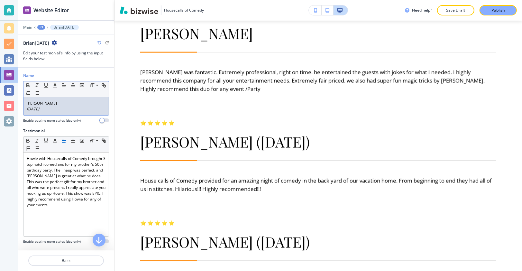
drag, startPoint x: 52, startPoint y: 107, endPoint x: 20, endPoint y: 107, distance: 31.8
click at [20, 107] on div "Name Small Normal Large Huge [PERSON_NAME] [DATE] Enable pasting more styles (d…" at bounding box center [66, 100] width 96 height 55
click at [75, 263] on button "Back" at bounding box center [66, 260] width 76 height 10
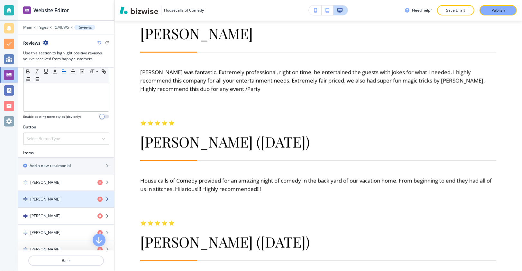
scroll to position [220, 0]
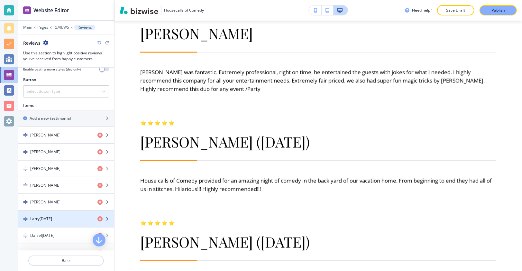
click at [72, 211] on div "button" at bounding box center [66, 213] width 96 height 5
click at [52, 216] on h4 "Larry[DATE]" at bounding box center [41, 219] width 22 height 6
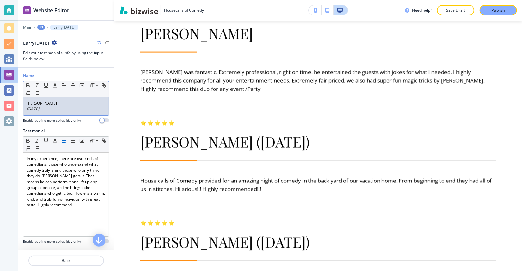
drag, startPoint x: 46, startPoint y: 106, endPoint x: 22, endPoint y: 107, distance: 23.5
click at [22, 107] on div "Name Small Normal Large Huge [PERSON_NAME] [DATE] Enable pasting more styles (d…" at bounding box center [66, 100] width 96 height 55
click at [62, 261] on p "Back" at bounding box center [66, 261] width 74 height 6
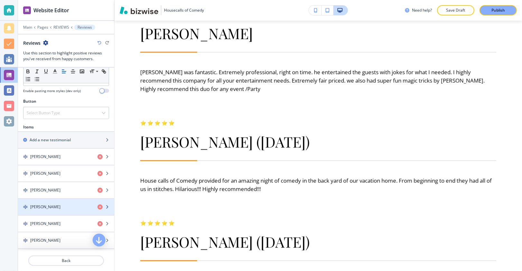
scroll to position [268, 0]
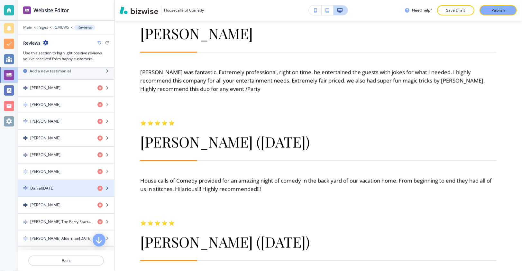
click at [54, 185] on h4 "Daniel[DATE]" at bounding box center [42, 188] width 24 height 6
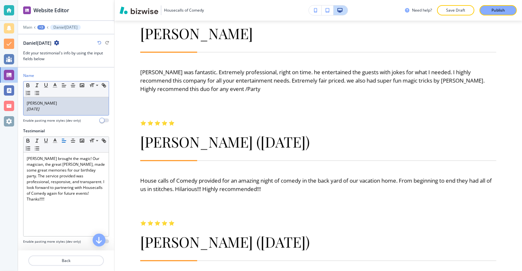
drag, startPoint x: 36, startPoint y: 106, endPoint x: 27, endPoint y: 107, distance: 9.4
click at [27, 107] on p "[DATE]" at bounding box center [66, 109] width 79 height 6
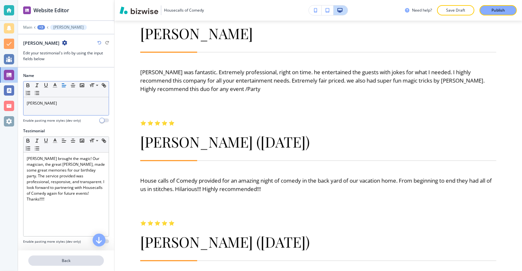
click at [79, 262] on p "Back" at bounding box center [66, 261] width 74 height 6
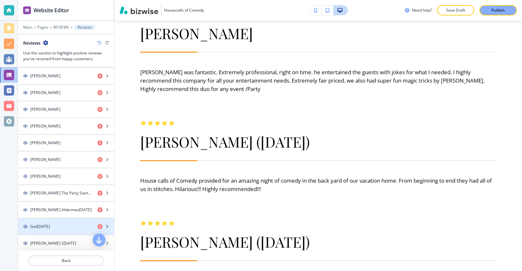
scroll to position [323, 0]
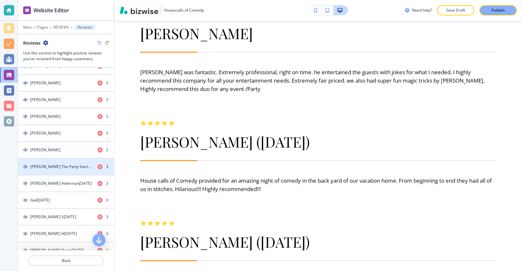
click at [64, 164] on h4 "[PERSON_NAME] The Party Starter[DATE]" at bounding box center [61, 167] width 62 height 6
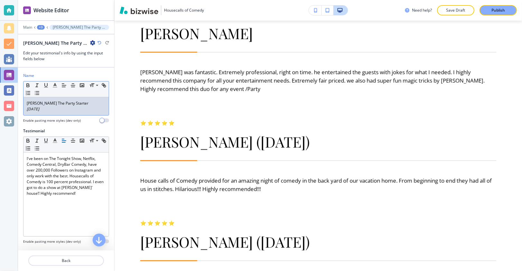
drag, startPoint x: 54, startPoint y: 111, endPoint x: 23, endPoint y: 109, distance: 30.9
click at [23, 109] on div "Name Small Normal Large Huge [PERSON_NAME] The Party Starter [DATE] Enable past…" at bounding box center [66, 100] width 96 height 55
click at [69, 261] on p "Back" at bounding box center [66, 261] width 74 height 6
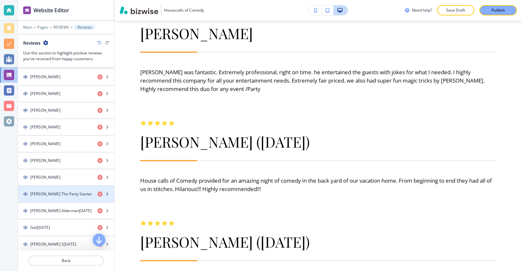
scroll to position [301, 0]
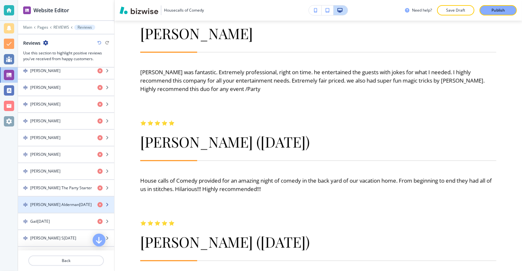
click at [71, 202] on h4 "[PERSON_NAME] Alderman[DATE]" at bounding box center [60, 205] width 61 height 6
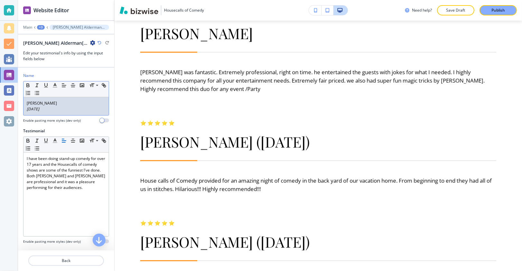
drag, startPoint x: 55, startPoint y: 106, endPoint x: 27, endPoint y: 107, distance: 27.7
click at [27, 107] on p "[DATE]" at bounding box center [66, 109] width 79 height 6
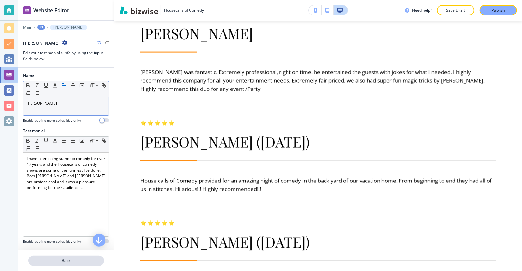
click at [86, 262] on p "Back" at bounding box center [66, 261] width 74 height 6
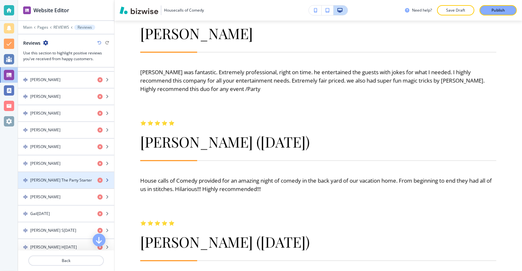
scroll to position [309, 0]
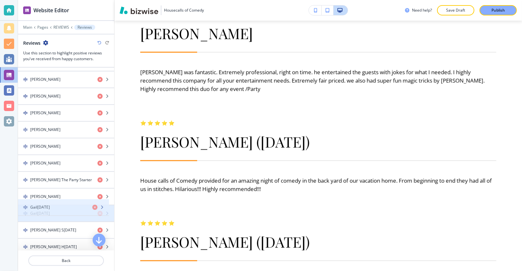
click at [70, 205] on div "button" at bounding box center [66, 207] width 96 height 5
click at [64, 210] on div "Gail[DATE]" at bounding box center [55, 213] width 74 height 6
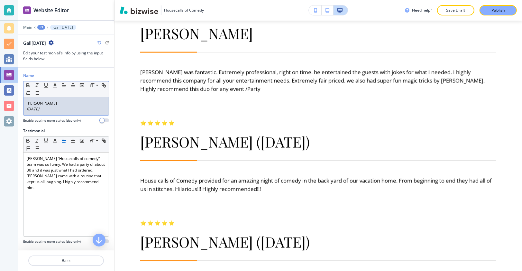
drag, startPoint x: 33, startPoint y: 105, endPoint x: 50, endPoint y: 109, distance: 17.0
click at [50, 109] on p "[DATE]" at bounding box center [66, 109] width 79 height 6
drag, startPoint x: 52, startPoint y: 109, endPoint x: 28, endPoint y: 110, distance: 24.5
click at [28, 110] on p "[DATE]" at bounding box center [66, 109] width 79 height 6
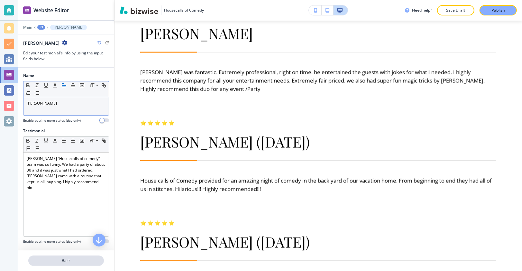
click at [77, 262] on p "Back" at bounding box center [66, 261] width 74 height 6
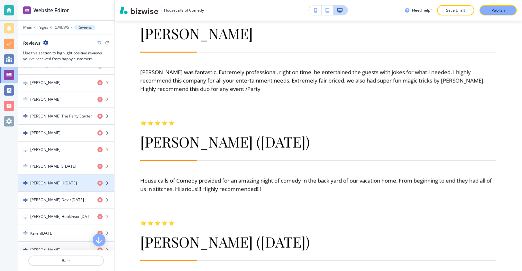
scroll to position [377, 0]
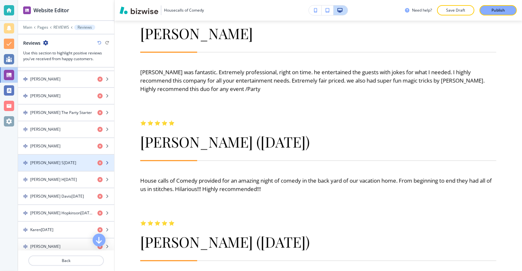
click at [67, 166] on div "button" at bounding box center [66, 168] width 96 height 5
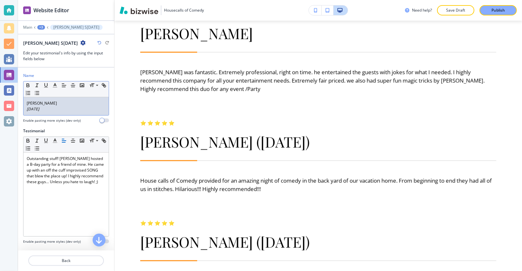
drag, startPoint x: 53, startPoint y: 106, endPoint x: 26, endPoint y: 109, distance: 27.2
click at [26, 109] on div "[PERSON_NAME] S [DATE]" at bounding box center [65, 106] width 85 height 18
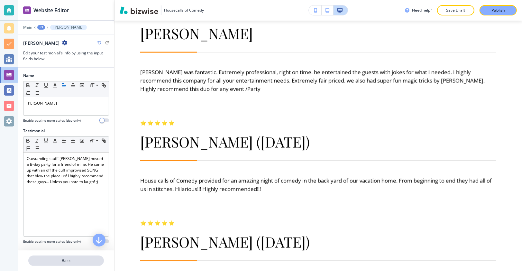
click at [74, 260] on p "Back" at bounding box center [66, 261] width 74 height 6
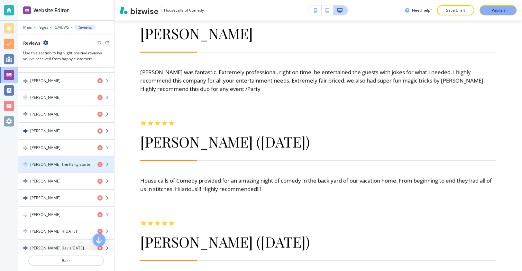
scroll to position [417, 0]
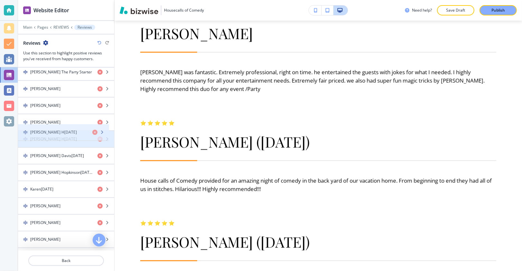
click at [76, 136] on div "[PERSON_NAME] H[DATE]" at bounding box center [55, 139] width 74 height 6
click at [68, 142] on div "button" at bounding box center [66, 144] width 96 height 5
click at [46, 136] on h4 "[PERSON_NAME] H[DATE]" at bounding box center [53, 139] width 47 height 6
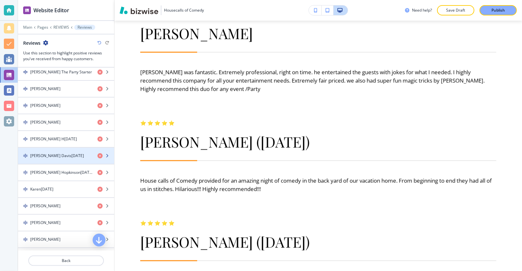
click at [49, 148] on div "button" at bounding box center [66, 150] width 96 height 5
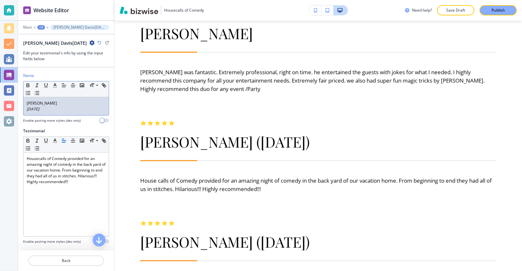
drag, startPoint x: 51, startPoint y: 110, endPoint x: 27, endPoint y: 110, distance: 23.5
click at [27, 110] on p "[DATE]" at bounding box center [66, 109] width 79 height 6
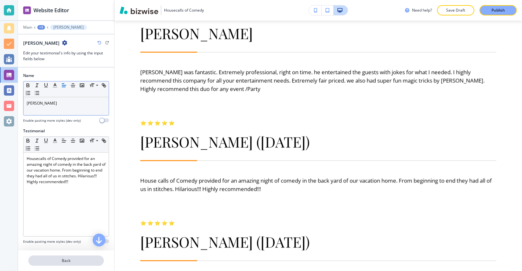
click at [75, 261] on p "Back" at bounding box center [66, 261] width 74 height 6
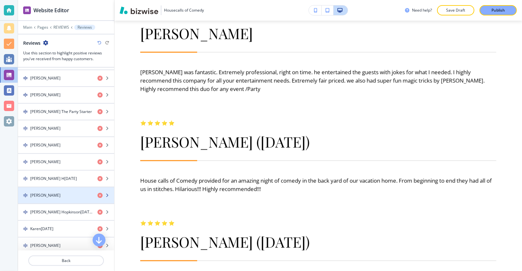
scroll to position [379, 0]
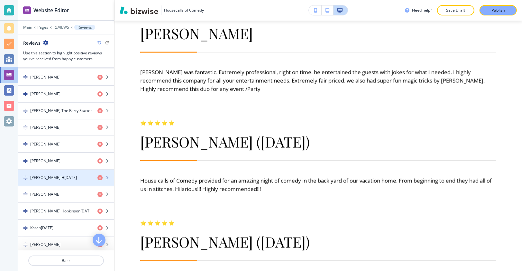
click at [60, 180] on div "button" at bounding box center [66, 182] width 96 height 5
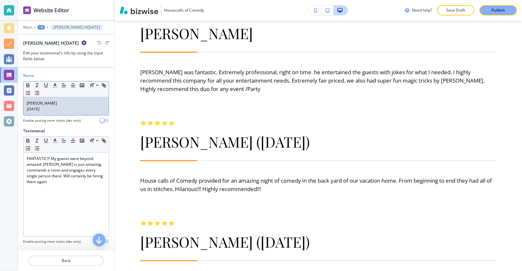
drag, startPoint x: 54, startPoint y: 114, endPoint x: 25, endPoint y: 109, distance: 29.3
click at [25, 109] on div "[PERSON_NAME] [DATE]" at bounding box center [65, 106] width 85 height 18
click at [68, 258] on p "Back" at bounding box center [66, 261] width 74 height 6
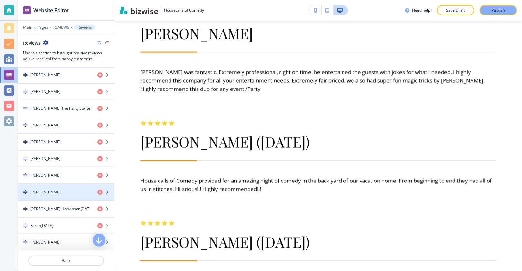
scroll to position [407, 0]
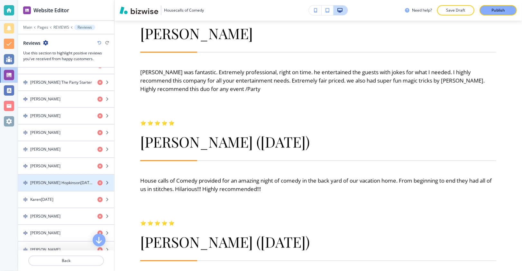
click at [70, 180] on h4 "[PERSON_NAME] Hopkinson[DATE]" at bounding box center [61, 183] width 62 height 6
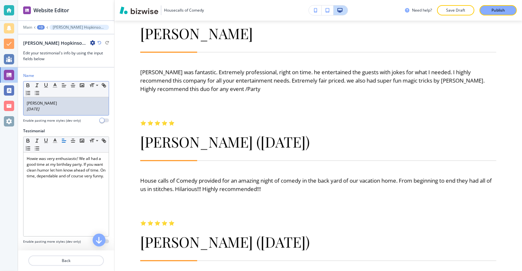
drag, startPoint x: 45, startPoint y: 108, endPoint x: 25, endPoint y: 108, distance: 19.6
click at [25, 108] on div "[PERSON_NAME] [DATE]" at bounding box center [65, 106] width 85 height 18
click at [79, 260] on p "Back" at bounding box center [66, 261] width 74 height 6
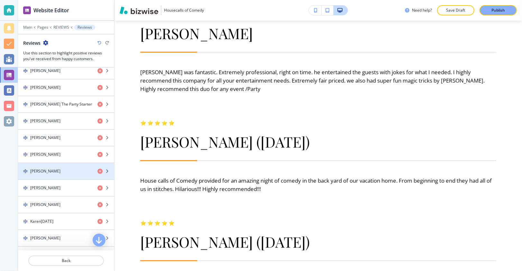
scroll to position [509, 0]
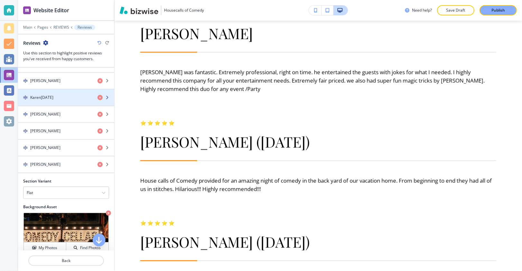
click at [67, 100] on div "button" at bounding box center [66, 102] width 96 height 5
click at [53, 95] on h4 "Karen[DATE]" at bounding box center [41, 98] width 23 height 6
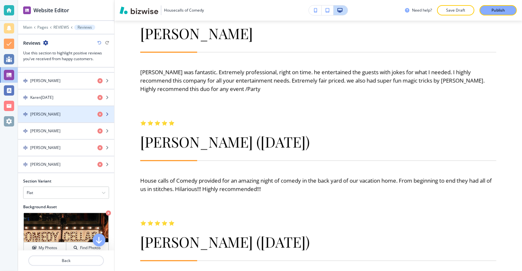
click at [53, 111] on div "[PERSON_NAME]" at bounding box center [55, 114] width 74 height 6
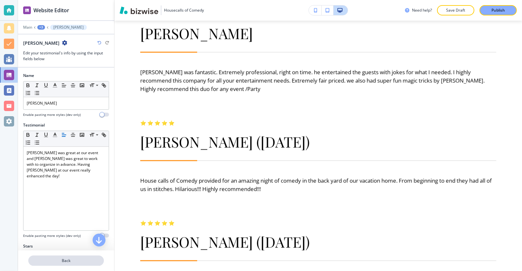
click at [78, 265] on button "Back" at bounding box center [66, 260] width 76 height 10
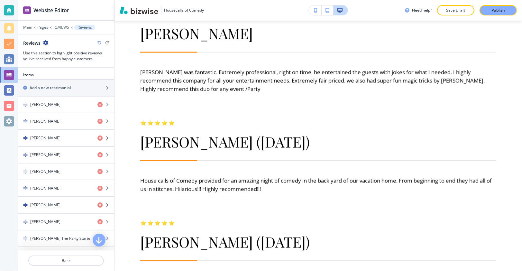
scroll to position [446, 0]
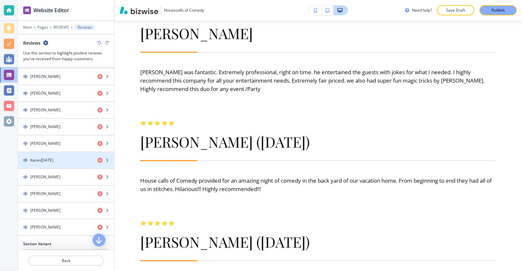
click at [68, 157] on div "Karen[DATE]" at bounding box center [55, 160] width 74 height 6
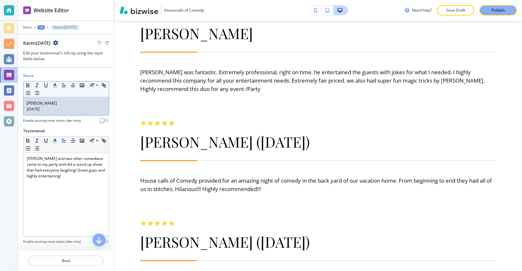
drag, startPoint x: 53, startPoint y: 109, endPoint x: 27, endPoint y: 110, distance: 26.4
click at [27, 110] on p "[DATE]" at bounding box center [66, 109] width 79 height 6
click at [77, 263] on p "Back" at bounding box center [66, 261] width 74 height 6
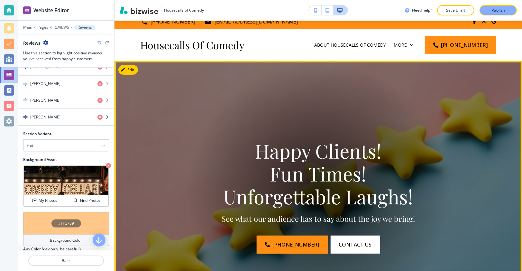
scroll to position [0, 0]
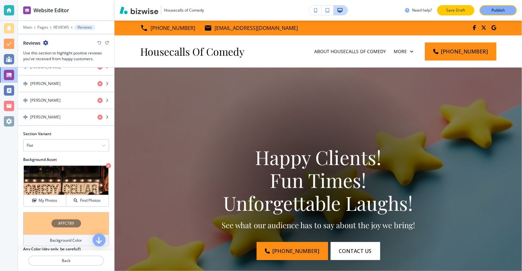
click at [453, 8] on p "Save Draft" at bounding box center [455, 10] width 21 height 6
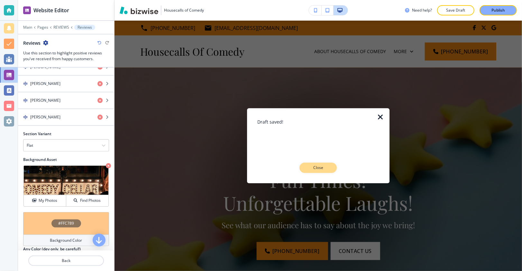
click at [323, 164] on button "Close" at bounding box center [318, 168] width 37 height 10
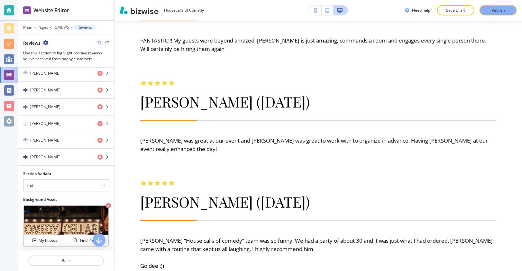
scroll to position [486, 0]
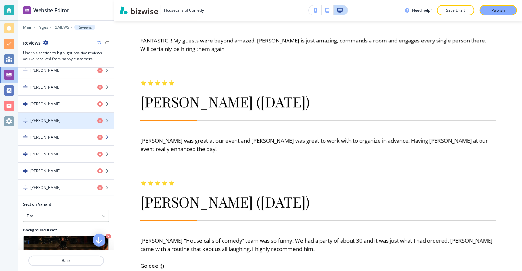
click at [56, 129] on div "button" at bounding box center [66, 131] width 96 height 5
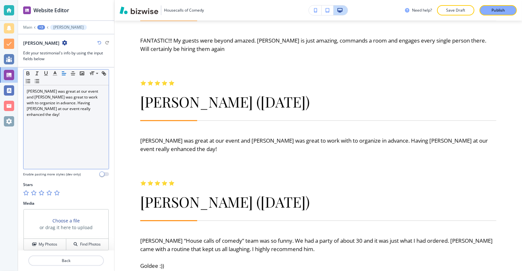
scroll to position [65, 0]
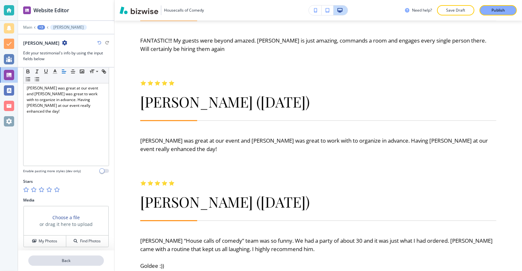
click at [78, 258] on p "Back" at bounding box center [66, 261] width 74 height 6
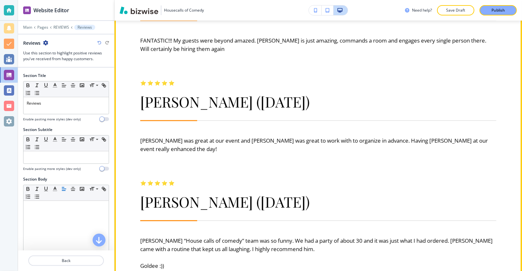
click at [229, 104] on p "[PERSON_NAME] ([DATE])" at bounding box center [318, 101] width 356 height 17
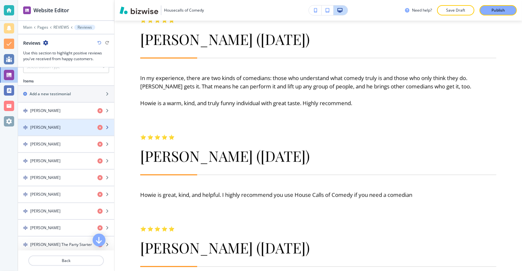
scroll to position [299, 0]
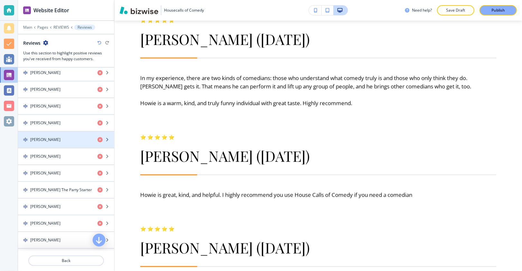
click at [58, 132] on div "button" at bounding box center [66, 134] width 96 height 5
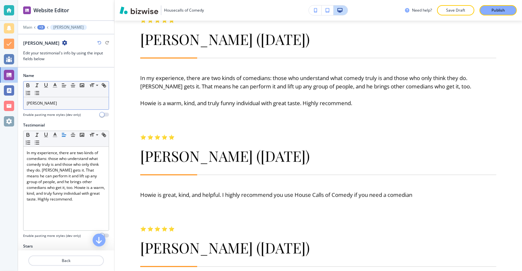
click at [64, 105] on div "[PERSON_NAME]" at bounding box center [65, 103] width 85 height 12
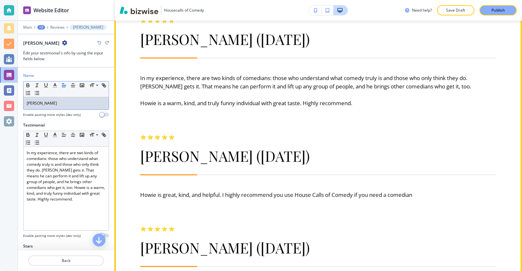
click at [184, 99] on p at bounding box center [318, 95] width 356 height 8
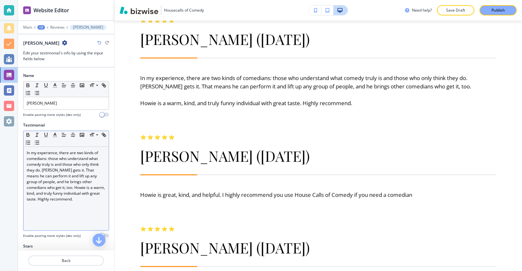
click at [60, 151] on p "In my experience, there are two kinds of comedians: those who understand what c…" at bounding box center [66, 176] width 79 height 52
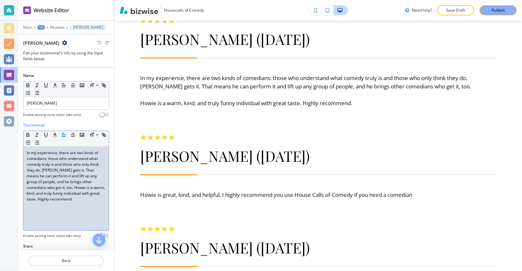
click at [59, 151] on p "In my experience, there are two kinds of comedians: those who understand what c…" at bounding box center [66, 176] width 79 height 52
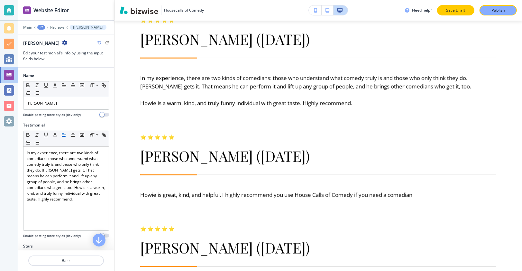
click at [445, 11] on p "Save Draft" at bounding box center [455, 10] width 21 height 6
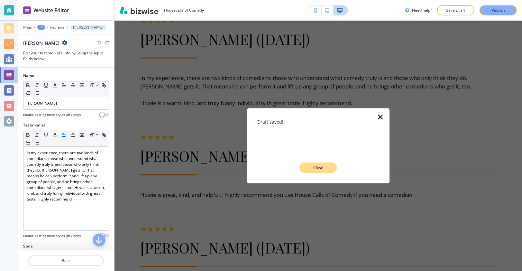
drag, startPoint x: 318, startPoint y: 165, endPoint x: 179, endPoint y: 124, distance: 144.9
click at [318, 165] on p "Close" at bounding box center [318, 168] width 21 height 6
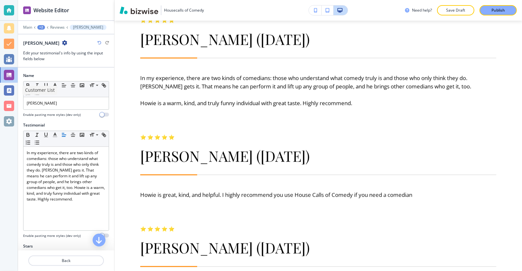
click at [6, 91] on div at bounding box center [9, 90] width 10 height 10
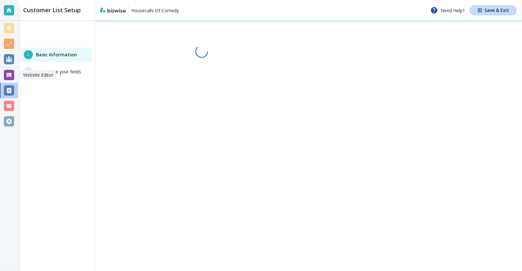
click at [7, 78] on div at bounding box center [9, 75] width 10 height 10
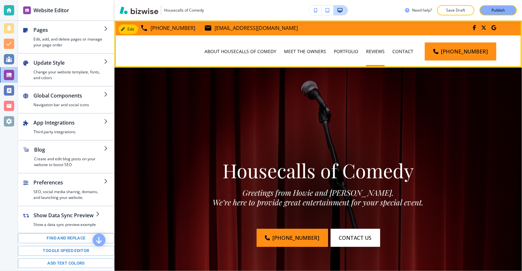
click at [371, 53] on div "REVIEWS" at bounding box center [375, 51] width 26 height 6
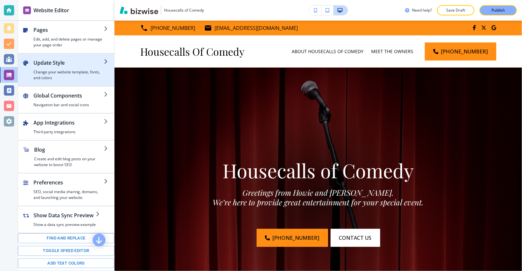
click at [74, 61] on h2 "Update Style" at bounding box center [68, 63] width 70 height 8
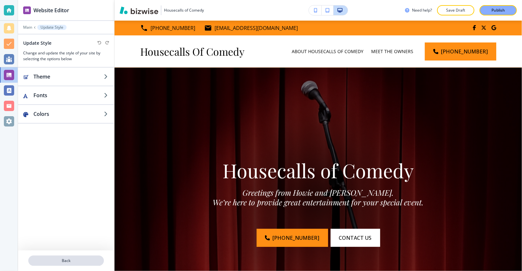
click at [69, 258] on p "Back" at bounding box center [66, 261] width 74 height 6
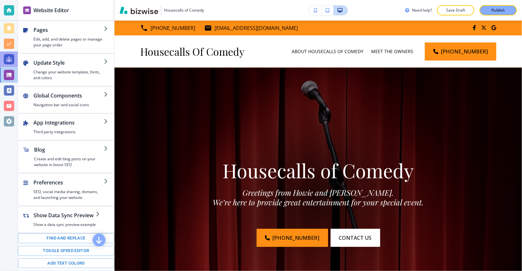
click at [5, 63] on div at bounding box center [9, 59] width 10 height 10
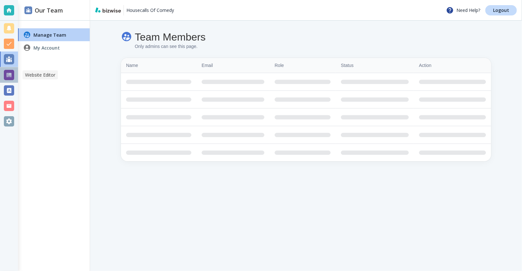
click at [6, 72] on div at bounding box center [9, 75] width 10 height 10
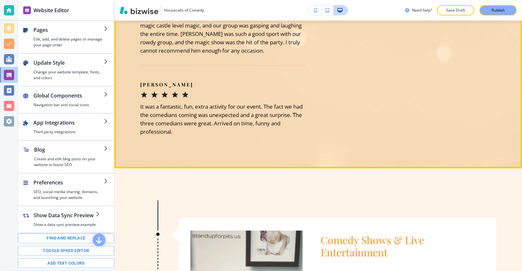
scroll to position [2030, 0]
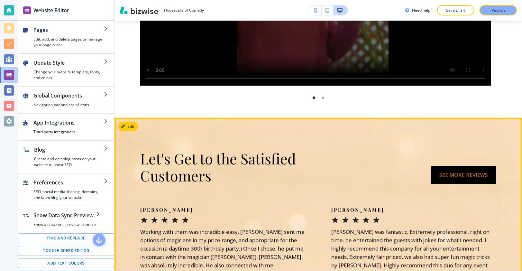
click at [472, 182] on button "See more reviews" at bounding box center [463, 175] width 65 height 18
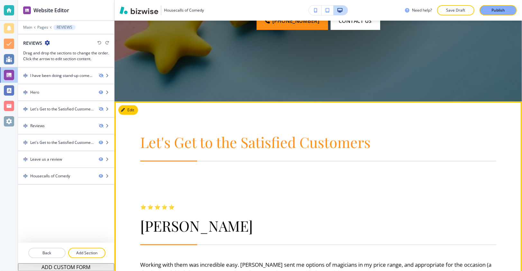
scroll to position [244, 0]
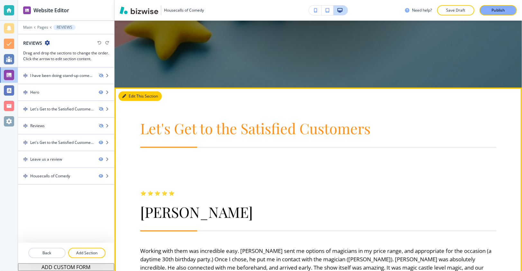
click at [133, 99] on button "Edit This Section" at bounding box center [139, 96] width 43 height 10
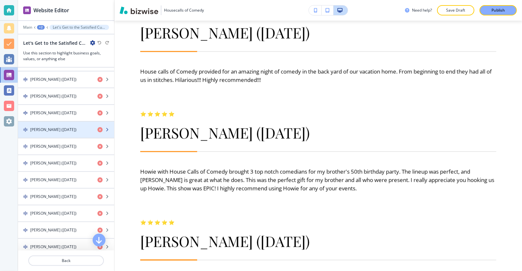
scroll to position [428, 0]
click at [75, 116] on div "button" at bounding box center [66, 118] width 96 height 5
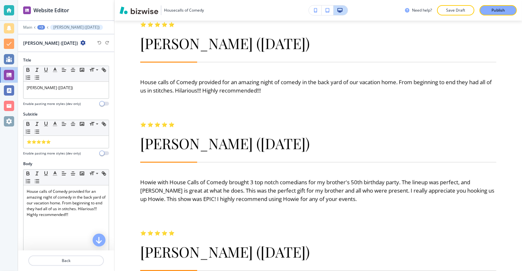
scroll to position [746, 0]
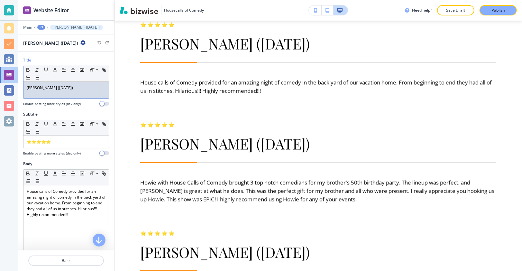
drag, startPoint x: 61, startPoint y: 89, endPoint x: 51, endPoint y: 86, distance: 10.3
click at [47, 88] on p "[PERSON_NAME] ([DATE])" at bounding box center [66, 88] width 79 height 6
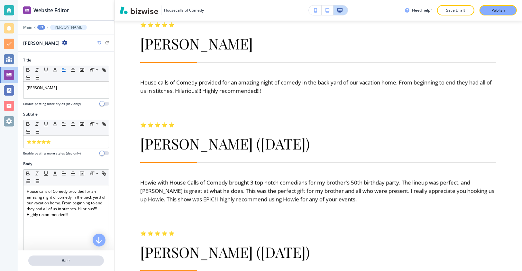
click at [82, 259] on p "Back" at bounding box center [66, 261] width 74 height 6
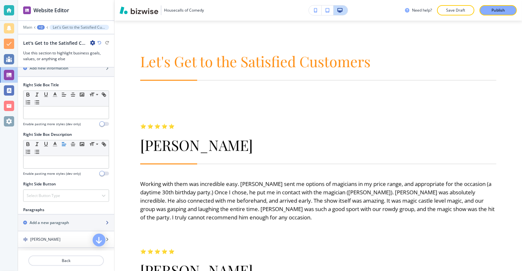
scroll to position [382, 0]
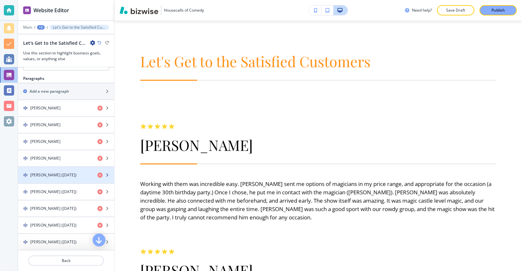
click at [72, 167] on div "button" at bounding box center [66, 169] width 96 height 5
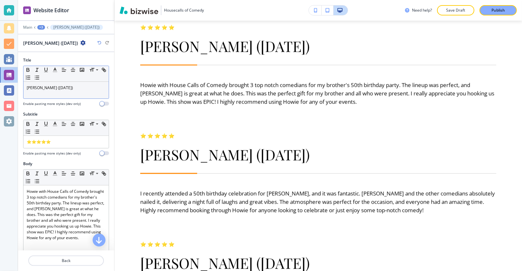
scroll to position [846, 0]
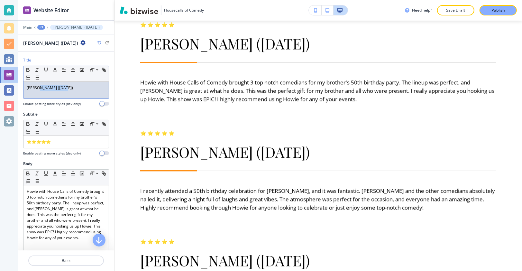
drag, startPoint x: 64, startPoint y: 87, endPoint x: 37, endPoint y: 88, distance: 27.3
click at [37, 88] on p "[PERSON_NAME] ([DATE])" at bounding box center [66, 88] width 79 height 6
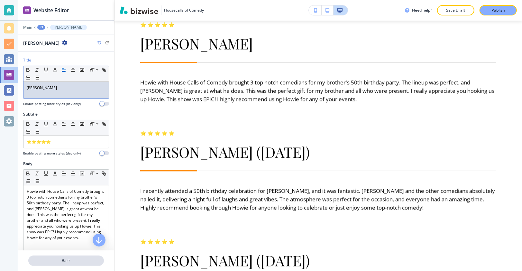
click at [80, 264] on button "Back" at bounding box center [66, 260] width 76 height 10
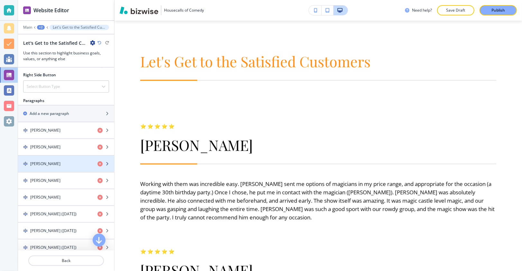
scroll to position [398, 0]
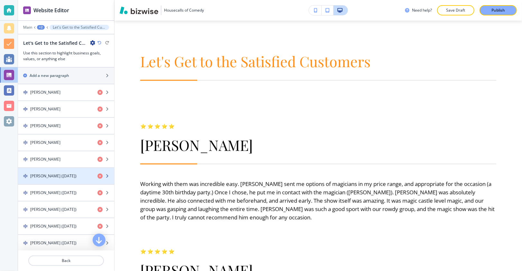
click at [69, 173] on h4 "[PERSON_NAME] ([DATE])" at bounding box center [53, 176] width 46 height 6
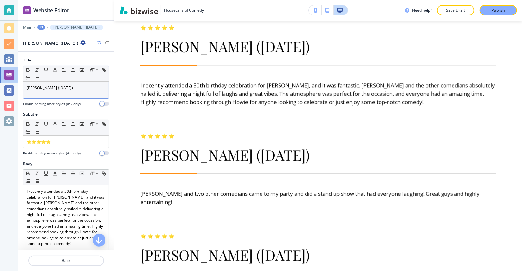
scroll to position [954, 0]
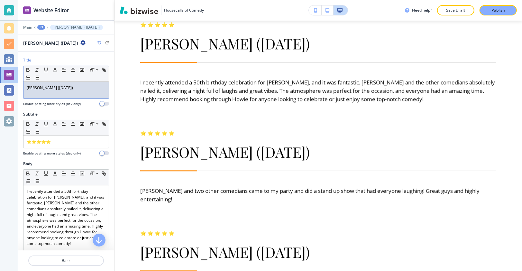
drag, startPoint x: 53, startPoint y: 87, endPoint x: 97, endPoint y: 87, distance: 44.1
click at [97, 87] on p "[PERSON_NAME] ([DATE])" at bounding box center [66, 88] width 79 height 6
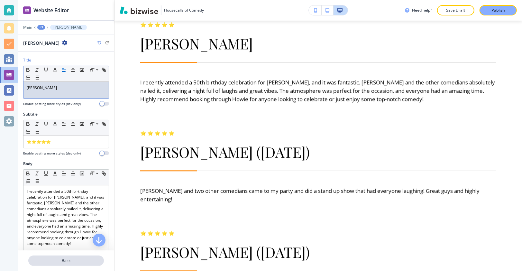
click at [57, 262] on p "Back" at bounding box center [66, 261] width 74 height 6
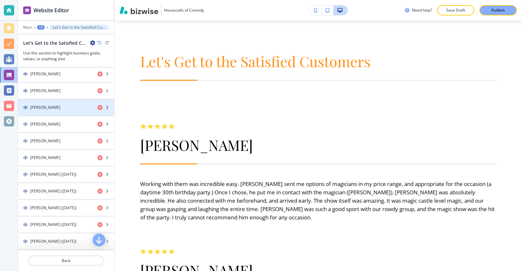
scroll to position [462, 0]
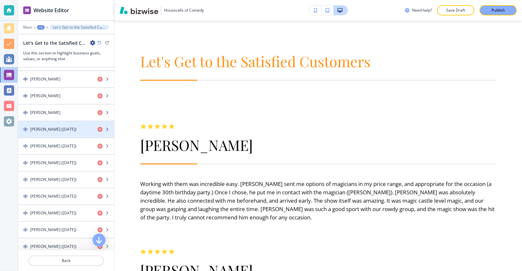
click at [60, 121] on div "button" at bounding box center [66, 123] width 96 height 5
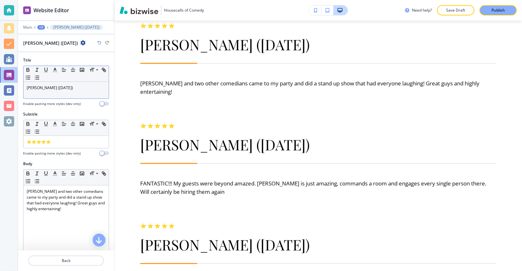
scroll to position [1062, 0]
drag, startPoint x: 38, startPoint y: 87, endPoint x: 69, endPoint y: 87, distance: 31.5
click at [69, 87] on p "[PERSON_NAME] ([DATE])" at bounding box center [66, 88] width 79 height 6
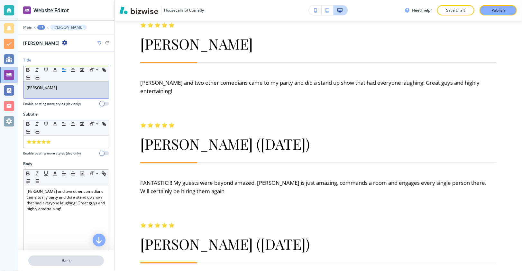
click at [76, 257] on button "Back" at bounding box center [66, 260] width 76 height 10
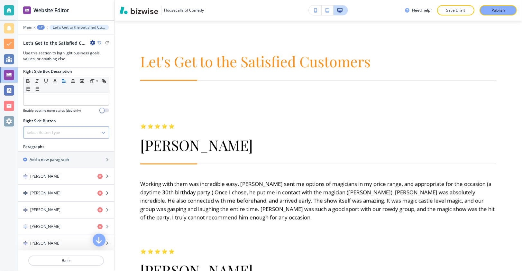
scroll to position [463, 0]
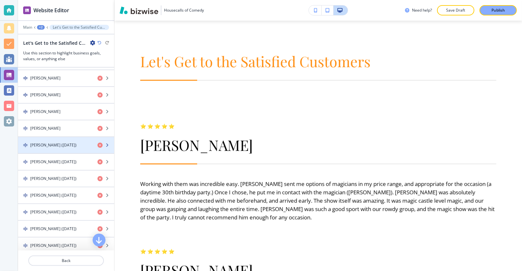
click at [73, 148] on div "button" at bounding box center [66, 150] width 96 height 5
click at [71, 148] on div "button" at bounding box center [66, 150] width 96 height 5
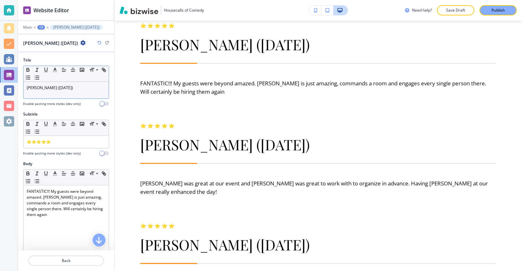
scroll to position [1163, 0]
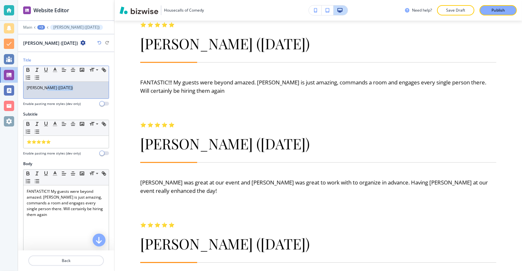
drag, startPoint x: 48, startPoint y: 85, endPoint x: 78, endPoint y: 84, distance: 29.9
click at [74, 85] on p "[PERSON_NAME] ([DATE])" at bounding box center [66, 88] width 79 height 6
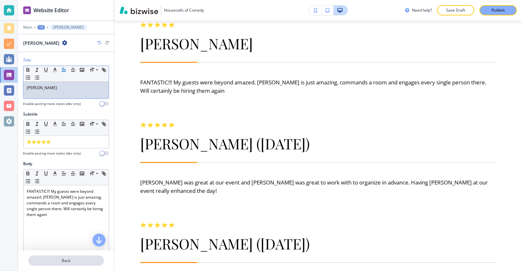
click at [75, 261] on p "Back" at bounding box center [66, 261] width 74 height 6
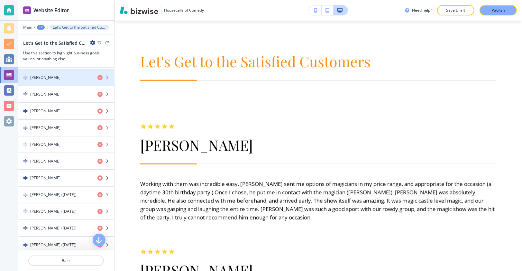
scroll to position [455, 0]
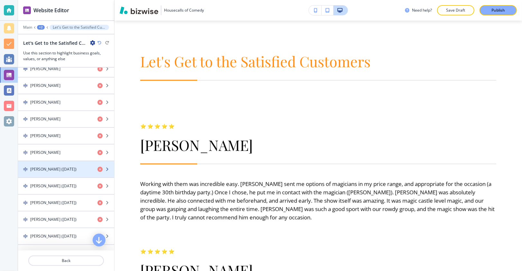
click at [69, 172] on div "button" at bounding box center [66, 174] width 96 height 5
click at [57, 166] on h4 "[PERSON_NAME] ([DATE])" at bounding box center [53, 169] width 46 height 6
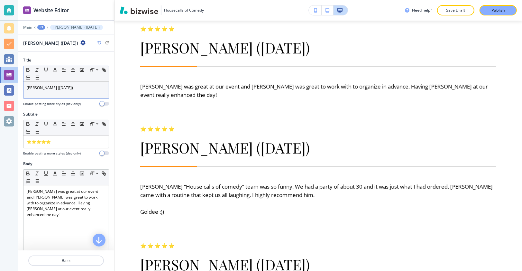
scroll to position [1263, 0]
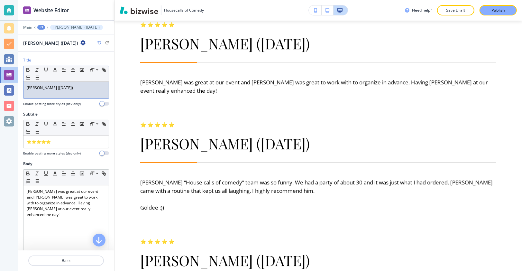
drag, startPoint x: 38, startPoint y: 85, endPoint x: 79, endPoint y: 87, distance: 41.2
click at [79, 87] on p "[PERSON_NAME] ([DATE])" at bounding box center [66, 88] width 79 height 6
drag, startPoint x: 37, startPoint y: 86, endPoint x: 73, endPoint y: 87, distance: 36.0
click at [74, 87] on p "[PERSON_NAME] ([DATE])" at bounding box center [66, 88] width 79 height 6
drag, startPoint x: 67, startPoint y: 86, endPoint x: 37, endPoint y: 85, distance: 29.9
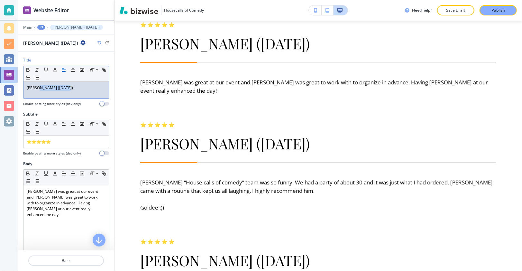
click at [37, 86] on p "[PERSON_NAME] ([DATE])" at bounding box center [66, 88] width 79 height 6
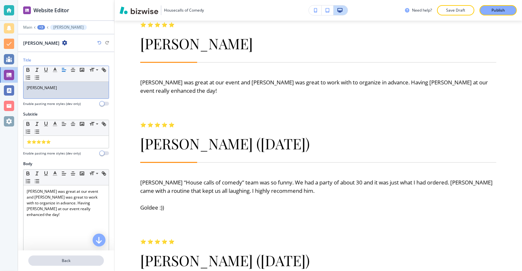
click at [69, 261] on p "Back" at bounding box center [66, 261] width 74 height 6
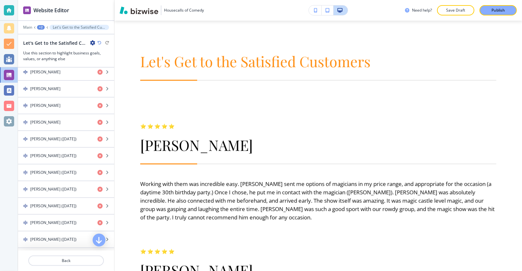
scroll to position [0, 0]
click at [67, 142] on div "button" at bounding box center [66, 144] width 96 height 5
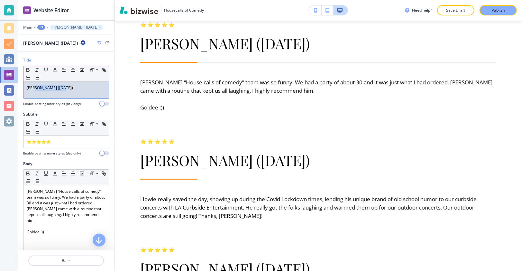
drag, startPoint x: 33, startPoint y: 87, endPoint x: 70, endPoint y: 88, distance: 36.7
click at [70, 88] on p "[PERSON_NAME] ([DATE])" at bounding box center [66, 88] width 79 height 6
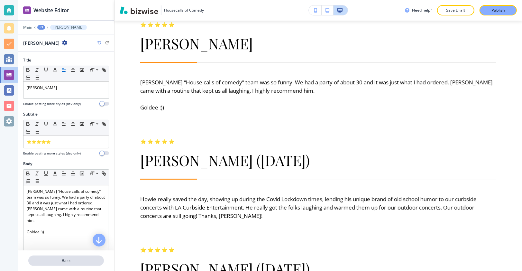
click at [60, 263] on p "Back" at bounding box center [66, 261] width 74 height 6
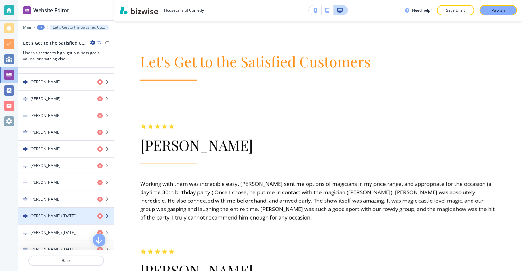
click at [72, 213] on h4 "[PERSON_NAME] ([DATE])" at bounding box center [53, 216] width 46 height 6
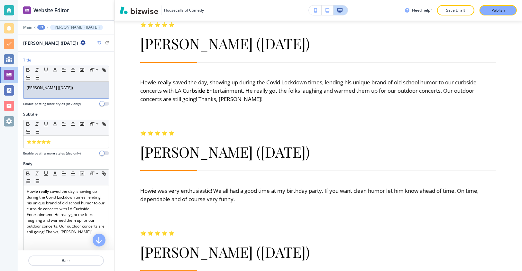
drag, startPoint x: 55, startPoint y: 88, endPoint x: 85, endPoint y: 88, distance: 30.6
click at [85, 88] on p "[PERSON_NAME] ([DATE])" at bounding box center [66, 88] width 79 height 6
drag, startPoint x: 76, startPoint y: 86, endPoint x: 55, endPoint y: 86, distance: 20.9
click at [55, 86] on p "[PERSON_NAME] ([DATE])" at bounding box center [66, 88] width 79 height 6
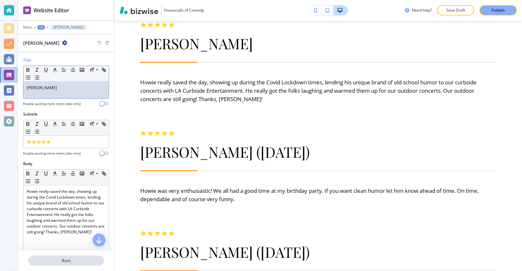
click at [72, 261] on p "Back" at bounding box center [66, 261] width 74 height 6
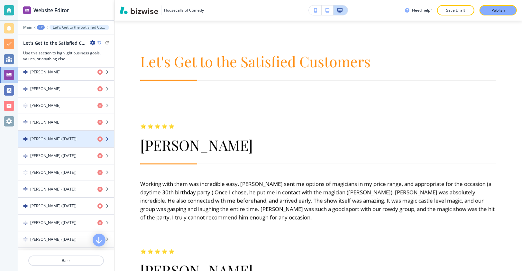
click at [61, 142] on div "button" at bounding box center [66, 144] width 96 height 5
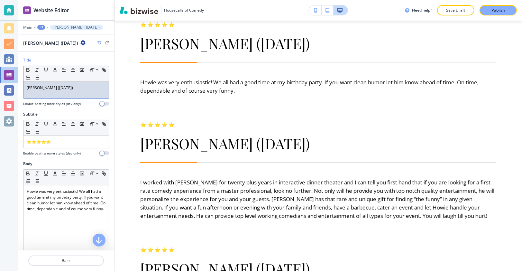
drag, startPoint x: 56, startPoint y: 90, endPoint x: 67, endPoint y: 91, distance: 11.0
click at [67, 91] on div "[PERSON_NAME] ([DATE])" at bounding box center [65, 90] width 85 height 17
drag, startPoint x: 55, startPoint y: 86, endPoint x: 88, endPoint y: 87, distance: 32.8
click at [87, 87] on p "[PERSON_NAME] ([DATE])" at bounding box center [66, 88] width 79 height 6
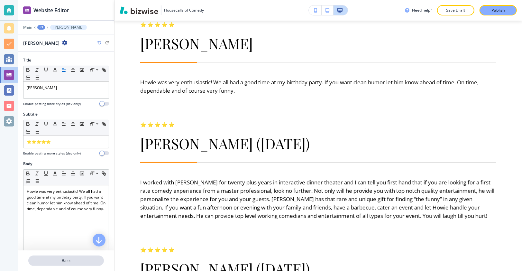
click at [61, 261] on p "Back" at bounding box center [66, 261] width 74 height 6
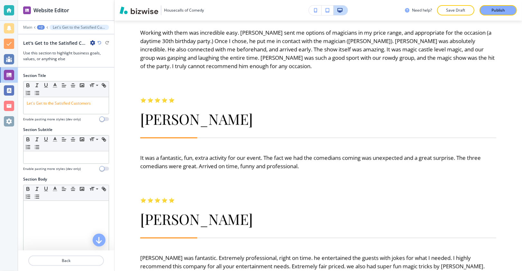
scroll to position [77, 0]
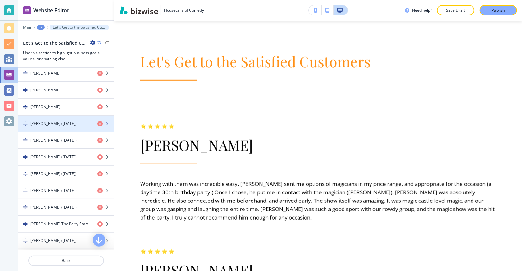
click at [65, 115] on div "button" at bounding box center [66, 117] width 96 height 5
click at [65, 121] on h4 "[PERSON_NAME] ([DATE])" at bounding box center [53, 124] width 46 height 6
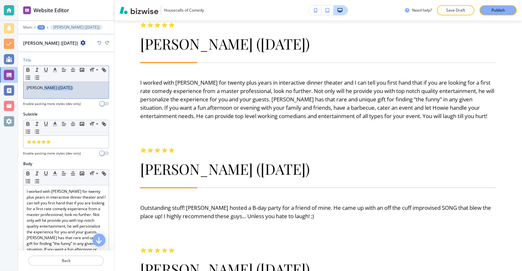
drag, startPoint x: 69, startPoint y: 86, endPoint x: 41, endPoint y: 86, distance: 27.0
click at [41, 86] on p "[PERSON_NAME] ([DATE])" at bounding box center [66, 88] width 79 height 6
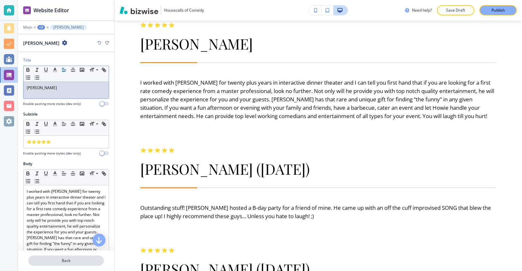
click at [70, 258] on p "Back" at bounding box center [66, 261] width 74 height 6
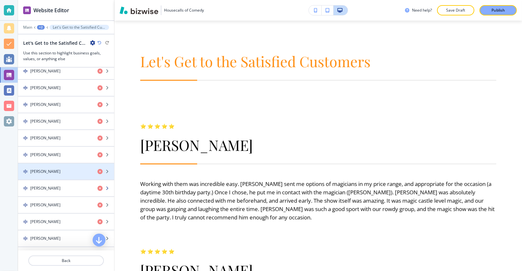
scroll to position [533, 0]
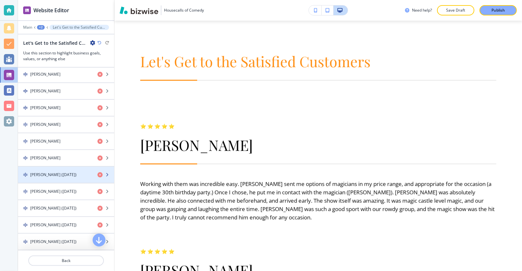
click at [58, 172] on h4 "[PERSON_NAME] ([DATE])" at bounding box center [53, 175] width 46 height 6
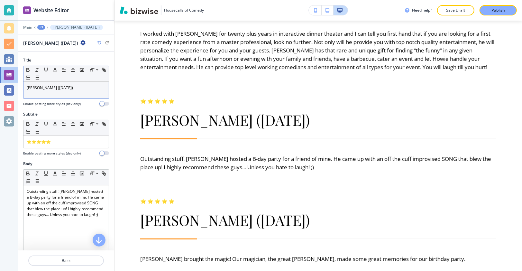
scroll to position [1821, 0]
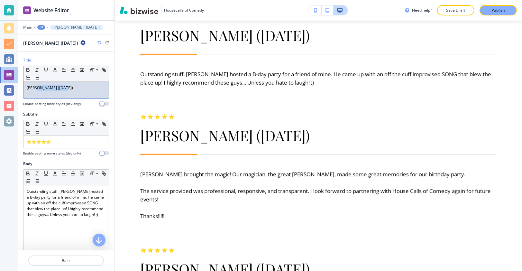
drag, startPoint x: 65, startPoint y: 86, endPoint x: 37, endPoint y: 89, distance: 28.1
click at [37, 89] on p "[PERSON_NAME] ([DATE])" at bounding box center [66, 88] width 79 height 6
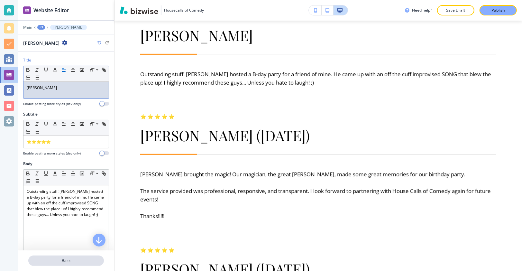
click at [77, 259] on p "Back" at bounding box center [66, 261] width 74 height 6
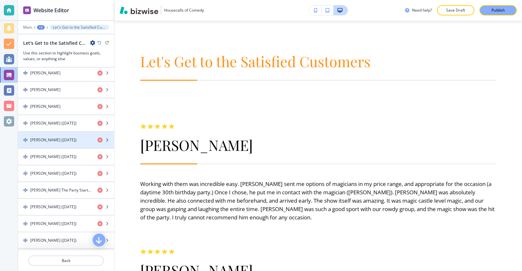
scroll to position [609, 0]
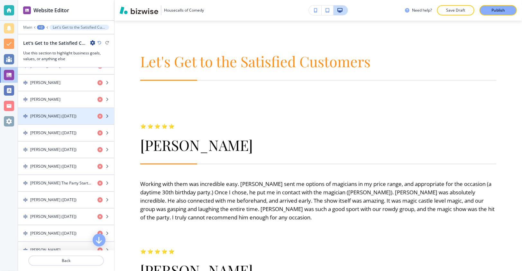
click at [66, 119] on div "button" at bounding box center [66, 121] width 96 height 5
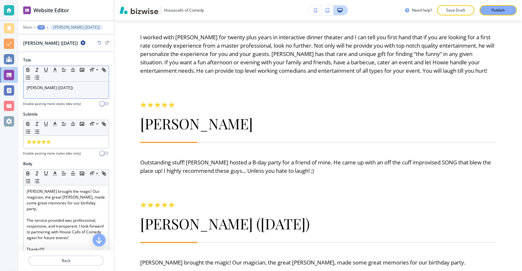
scroll to position [1921, 0]
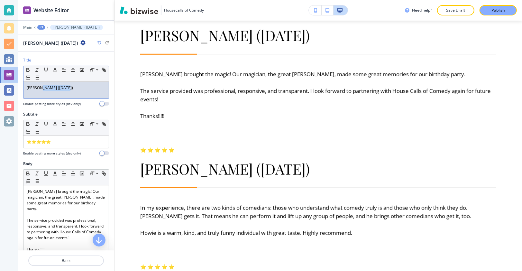
drag, startPoint x: 69, startPoint y: 90, endPoint x: 39, endPoint y: 87, distance: 31.0
click at [39, 87] on div "[PERSON_NAME] ([DATE])" at bounding box center [65, 90] width 85 height 17
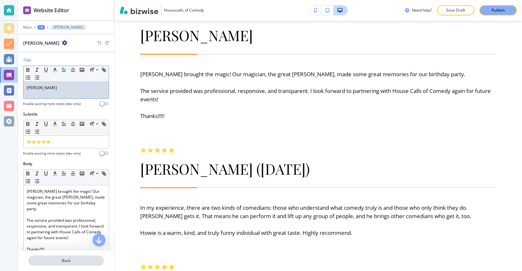
click at [88, 263] on p "Back" at bounding box center [66, 261] width 74 height 6
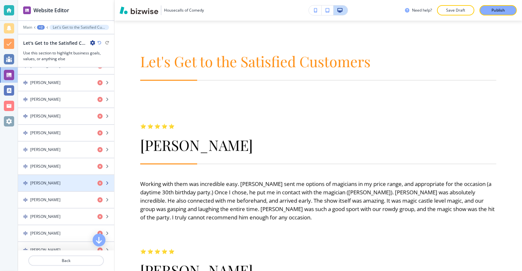
scroll to position [574, 0]
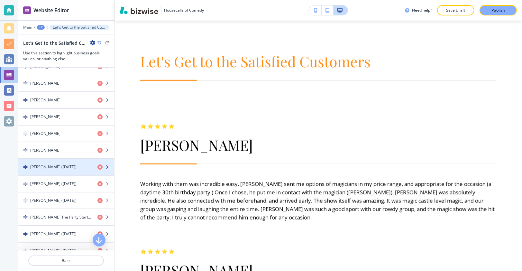
click at [64, 170] on div "button" at bounding box center [66, 172] width 96 height 5
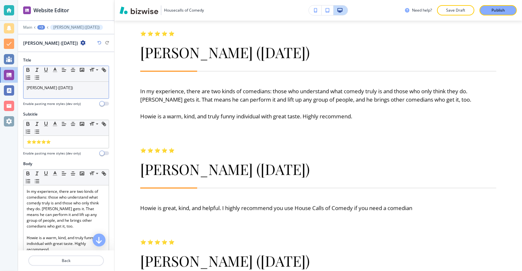
scroll to position [2055, 0]
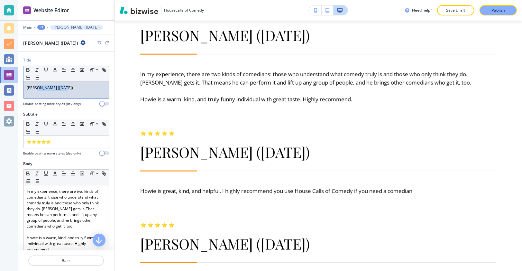
drag, startPoint x: 66, startPoint y: 86, endPoint x: 36, endPoint y: 86, distance: 29.9
click at [36, 86] on p "[PERSON_NAME] ([DATE])" at bounding box center [66, 88] width 79 height 6
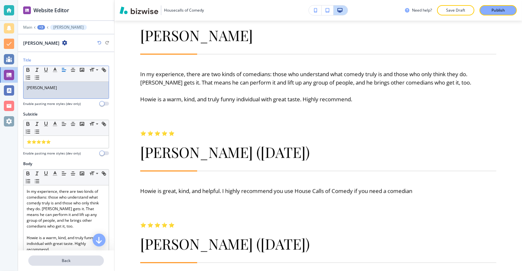
click at [74, 261] on p "Back" at bounding box center [66, 261] width 74 height 6
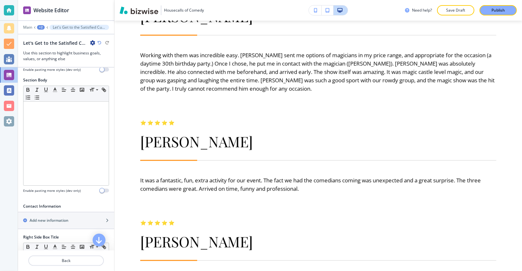
scroll to position [318, 0]
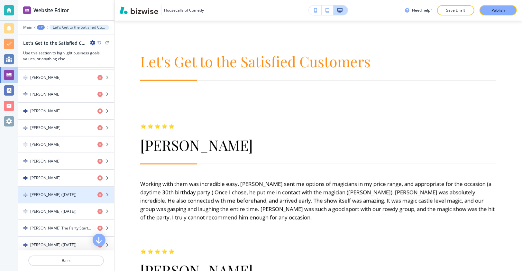
click at [68, 192] on h4 "[PERSON_NAME] ([DATE])" at bounding box center [53, 195] width 46 height 6
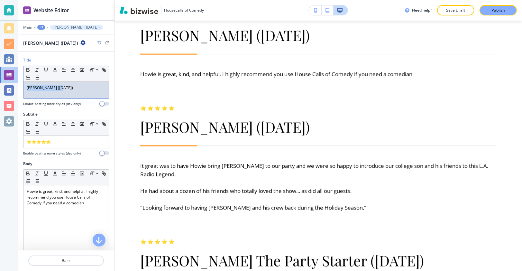
drag, startPoint x: 73, startPoint y: 82, endPoint x: 60, endPoint y: 88, distance: 14.4
click at [60, 88] on div "[PERSON_NAME] ([DATE])" at bounding box center [65, 90] width 85 height 17
drag, startPoint x: 68, startPoint y: 85, endPoint x: 42, endPoint y: 85, distance: 25.7
click at [40, 86] on p "[PERSON_NAME] ([DATE])" at bounding box center [66, 88] width 79 height 6
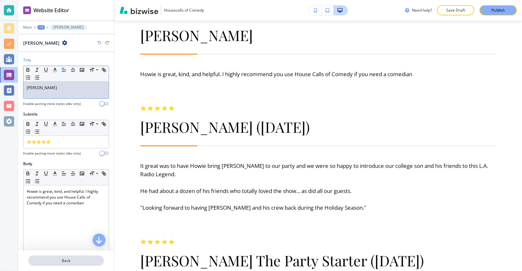
click at [71, 259] on p "Back" at bounding box center [66, 261] width 74 height 6
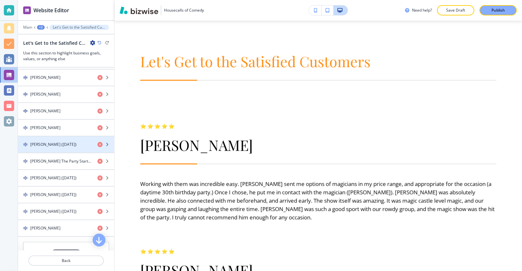
click at [58, 142] on h4 "[PERSON_NAME] ([DATE])" at bounding box center [53, 145] width 46 height 6
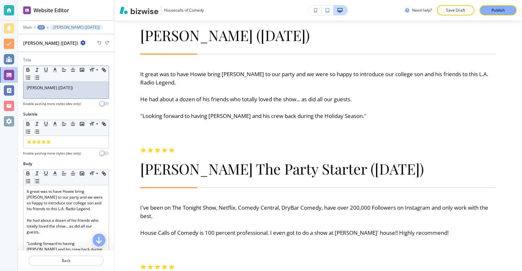
drag, startPoint x: 68, startPoint y: 89, endPoint x: 47, endPoint y: 88, distance: 21.2
click at [47, 88] on p "[PERSON_NAME] ([DATE])" at bounding box center [66, 88] width 79 height 6
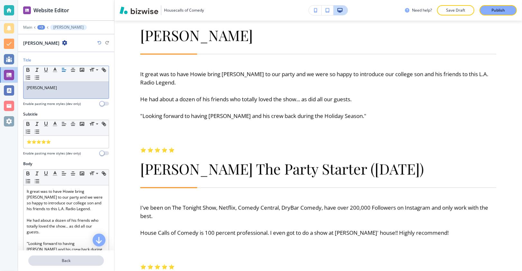
click at [88, 259] on p "Back" at bounding box center [66, 261] width 74 height 6
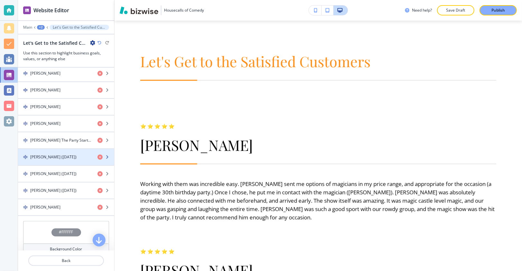
click at [60, 154] on h4 "[PERSON_NAME] ([DATE])" at bounding box center [53, 157] width 46 height 6
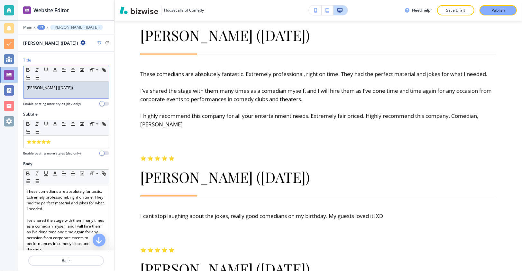
drag, startPoint x: 77, startPoint y: 85, endPoint x: 51, endPoint y: 84, distance: 26.1
click at [50, 85] on p "[PERSON_NAME] ([DATE])" at bounding box center [66, 88] width 79 height 6
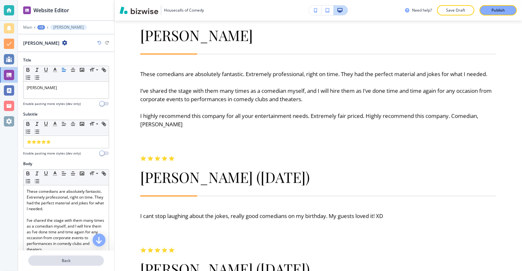
click at [72, 259] on p "Back" at bounding box center [66, 261] width 74 height 6
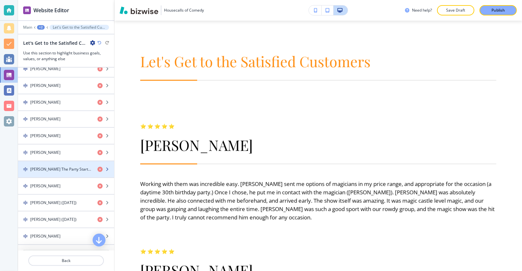
click at [67, 172] on div "button" at bounding box center [66, 174] width 96 height 5
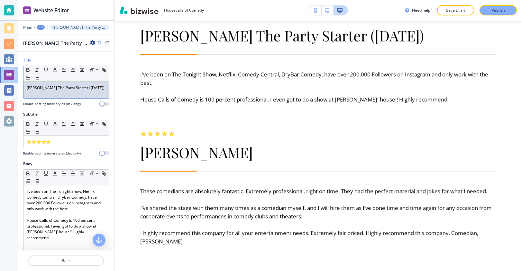
drag, startPoint x: 52, startPoint y: 93, endPoint x: 84, endPoint y: 86, distance: 32.7
click at [84, 86] on p "[PERSON_NAME] The Party Starter ([DATE])" at bounding box center [66, 88] width 79 height 6
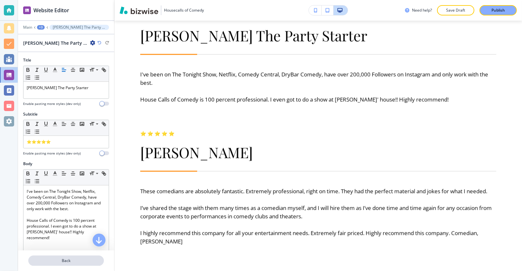
click at [77, 261] on p "Back" at bounding box center [66, 261] width 74 height 6
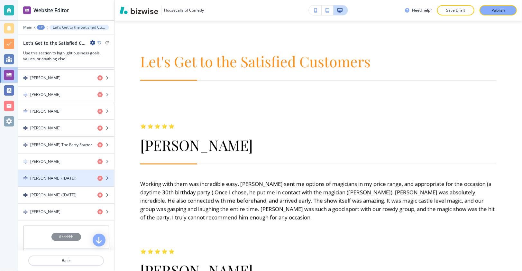
click at [66, 181] on div "button" at bounding box center [66, 183] width 96 height 5
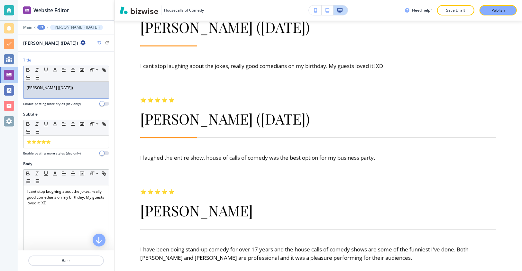
drag, startPoint x: 84, startPoint y: 90, endPoint x: 50, endPoint y: 87, distance: 33.6
click at [50, 87] on div "[PERSON_NAME] ([DATE])" at bounding box center [65, 90] width 85 height 17
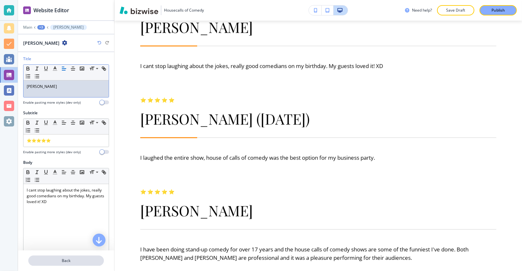
click at [83, 257] on button "Back" at bounding box center [66, 260] width 76 height 10
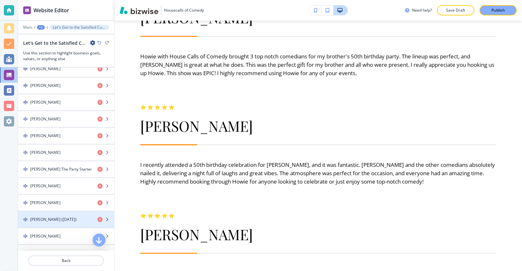
click at [77, 216] on h4 "[PERSON_NAME] ([DATE])" at bounding box center [53, 219] width 46 height 6
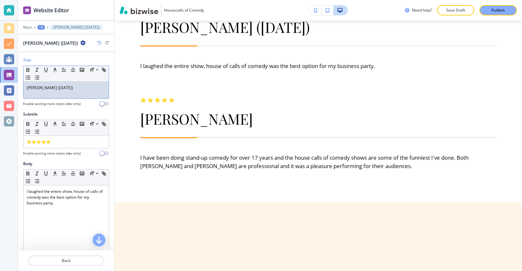
drag, startPoint x: 86, startPoint y: 87, endPoint x: 61, endPoint y: 85, distance: 24.6
click at [61, 85] on p "[PERSON_NAME] ([DATE])" at bounding box center [66, 88] width 79 height 6
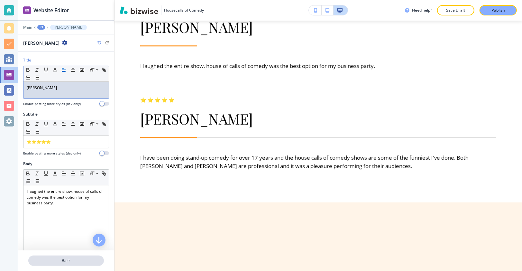
click at [66, 261] on p "Back" at bounding box center [66, 261] width 74 height 6
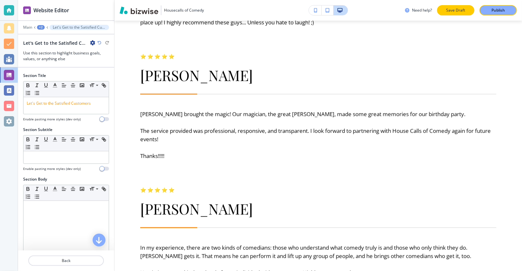
click at [453, 11] on p "Save Draft" at bounding box center [455, 10] width 21 height 6
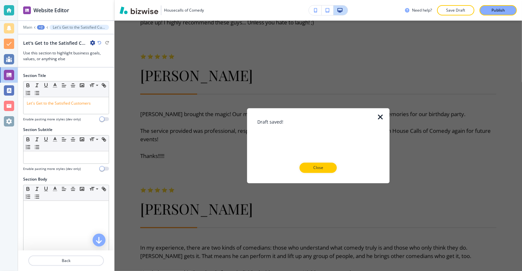
drag, startPoint x: 325, startPoint y: 169, endPoint x: 356, endPoint y: 140, distance: 42.4
click at [325, 169] on p "Close" at bounding box center [318, 168] width 21 height 6
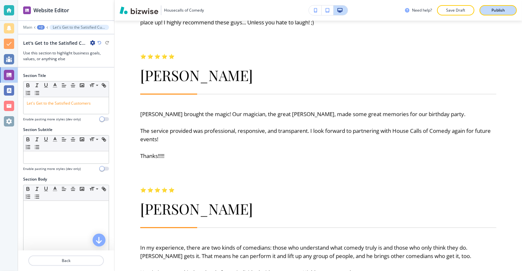
click at [504, 12] on p "Publish" at bounding box center [498, 10] width 14 height 6
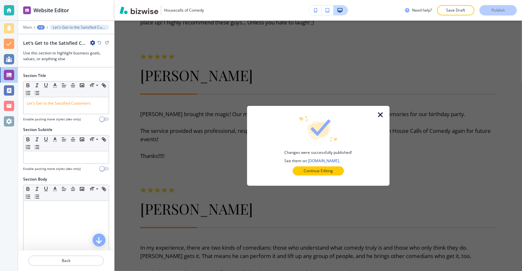
click at [385, 112] on div at bounding box center [384, 146] width 10 height 80
click at [382, 115] on icon "button" at bounding box center [381, 115] width 8 height 8
